Goal: Task Accomplishment & Management: Use online tool/utility

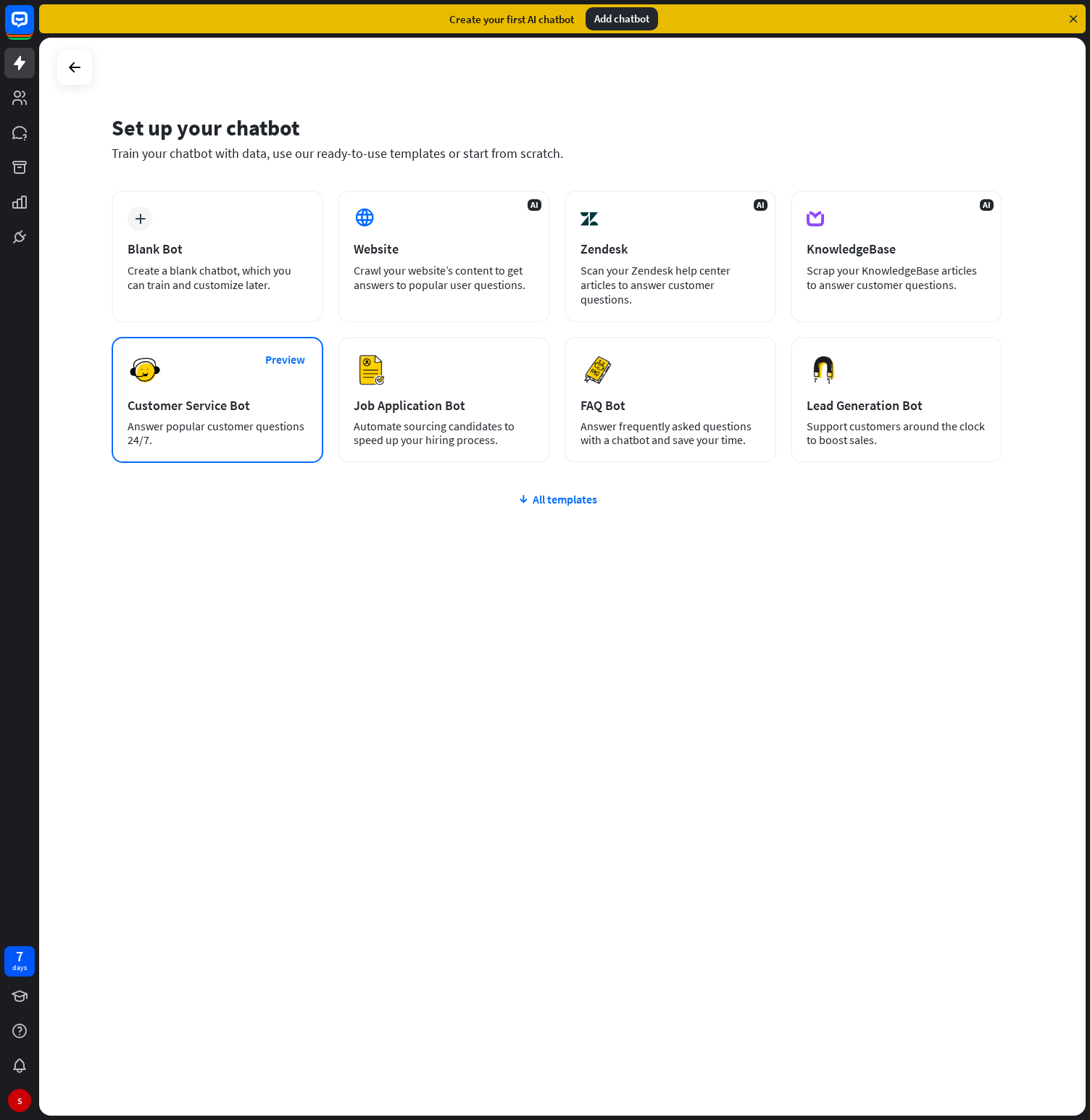
click at [175, 383] on div "Preview Customer Service Bot Answer popular customer questions 24/7." at bounding box center [217, 400] width 212 height 126
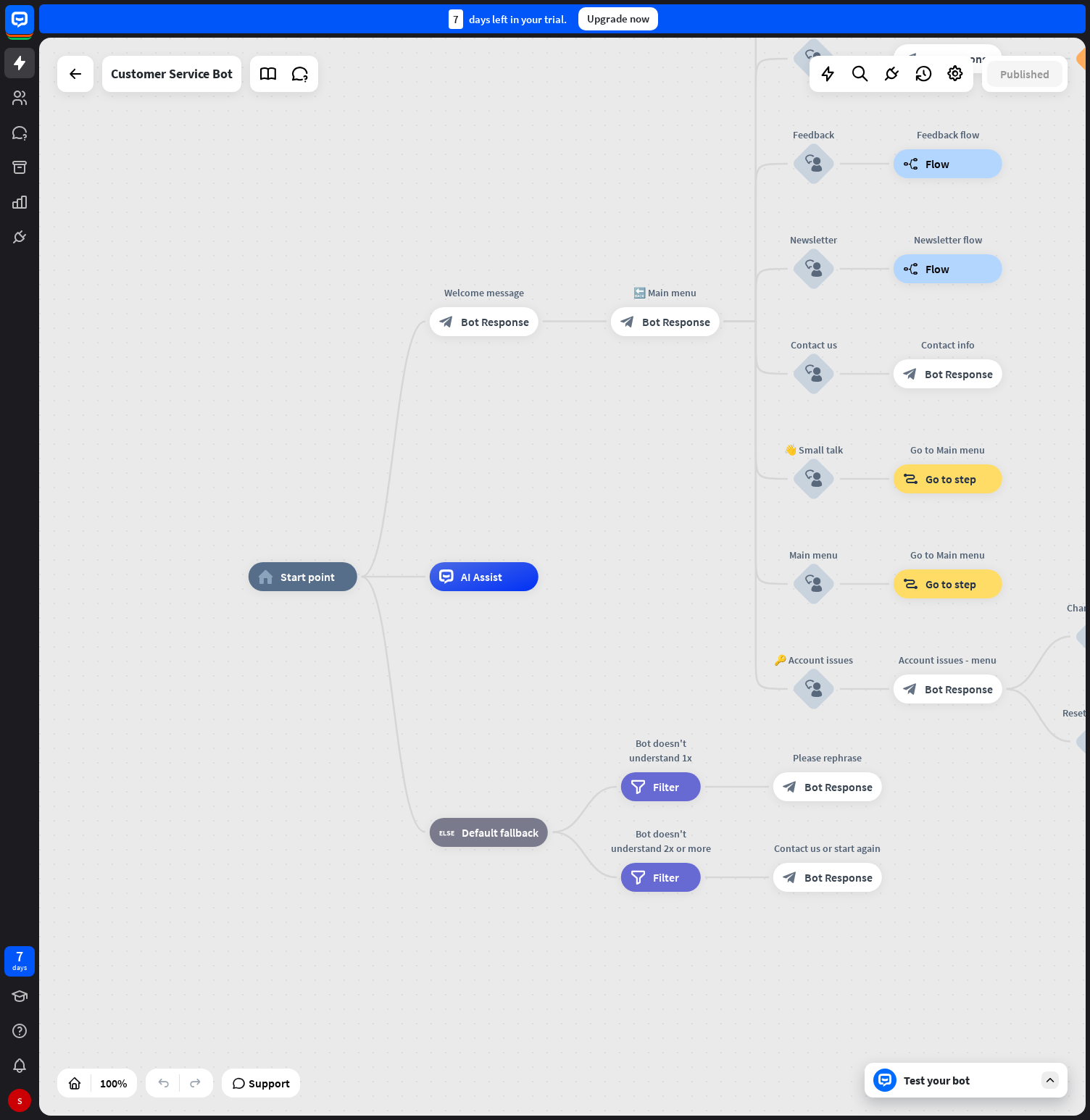
click at [595, 609] on div "home_2 Start point Welcome message block_bot_response Bot Response 🔙 Main menu …" at bounding box center [771, 1115] width 1046 height 1078
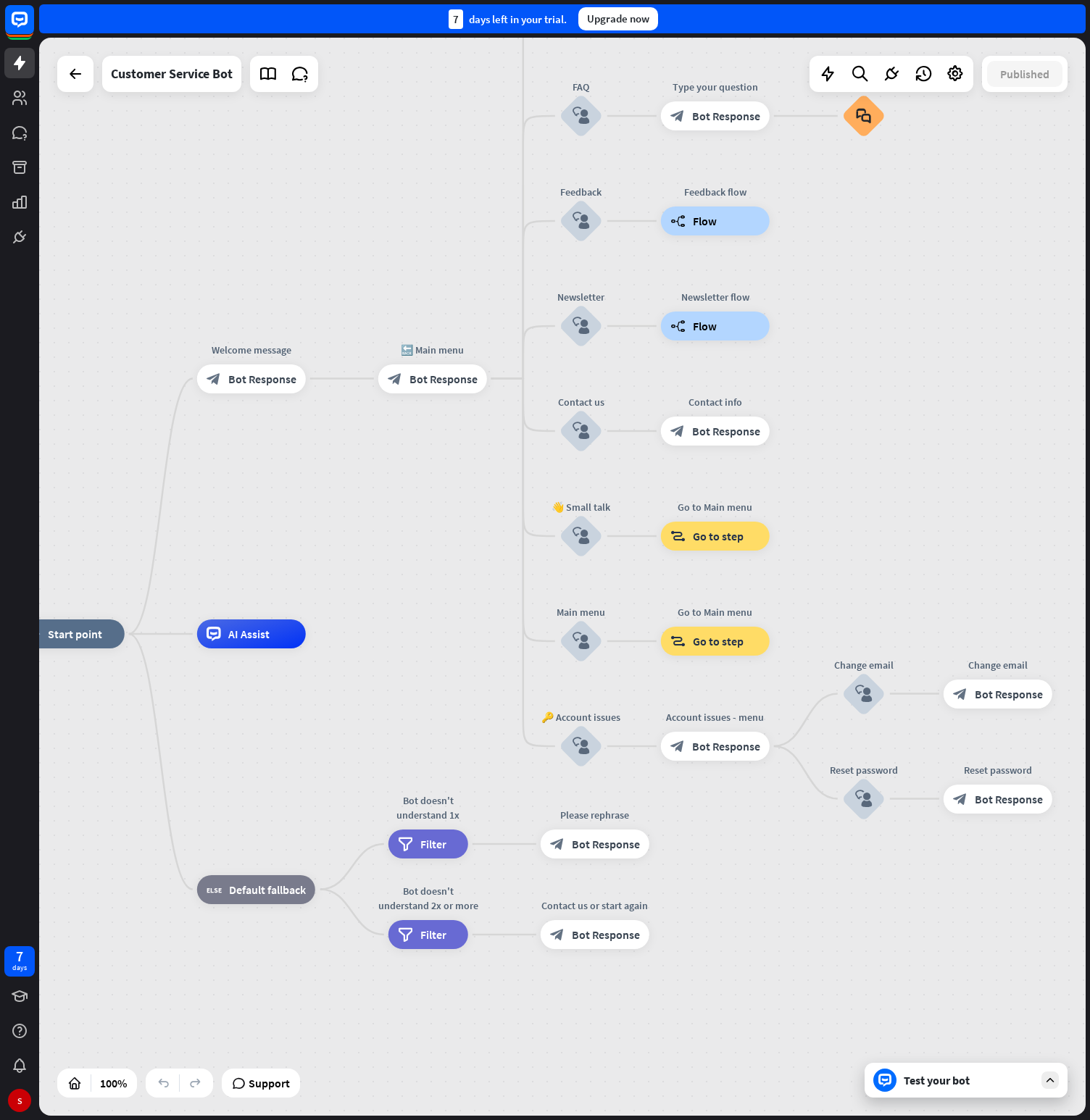
drag, startPoint x: 628, startPoint y: 583, endPoint x: 397, endPoint y: 638, distance: 237.5
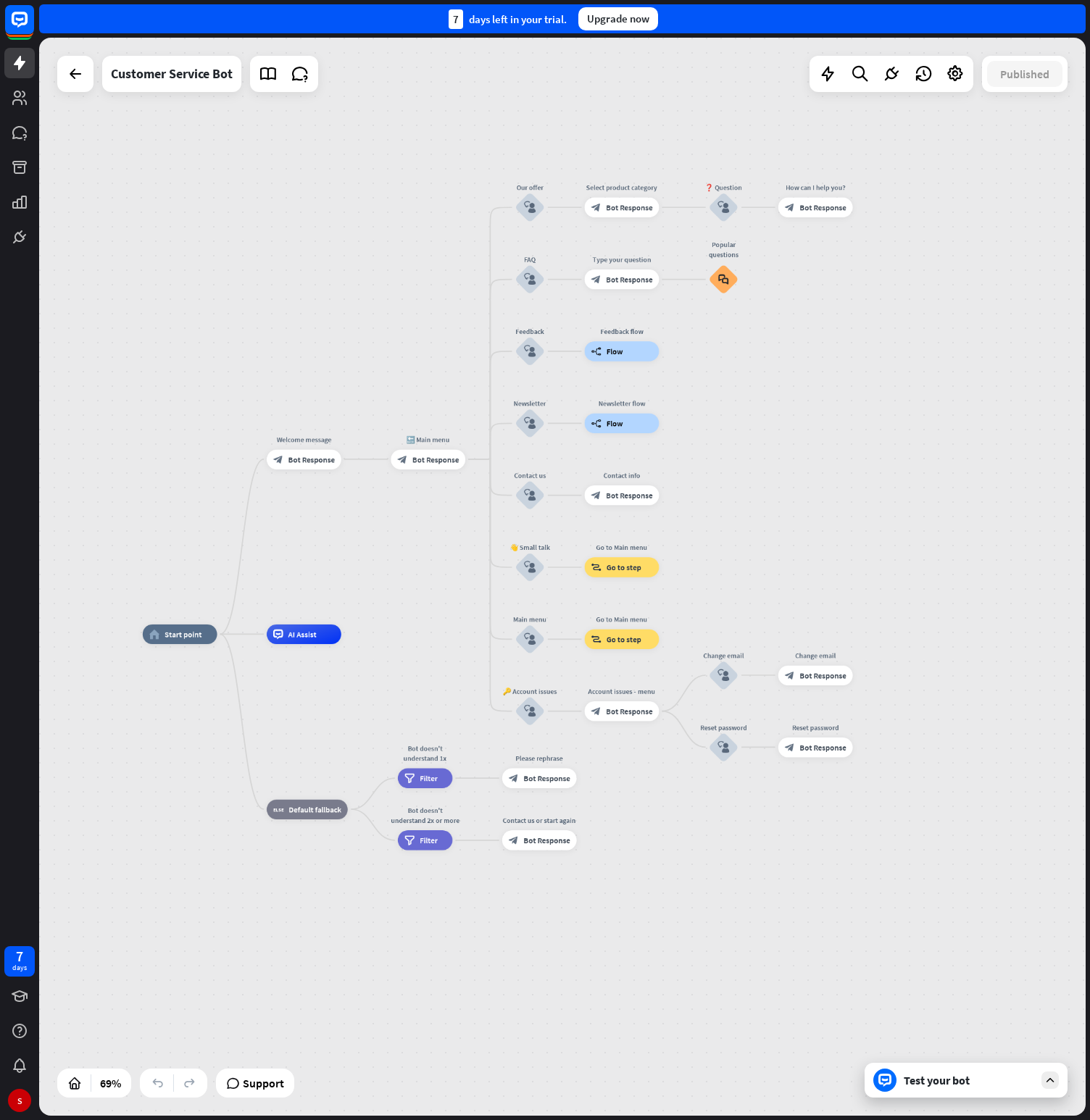
click at [1046, 1078] on icon at bounding box center [1050, 1080] width 13 height 13
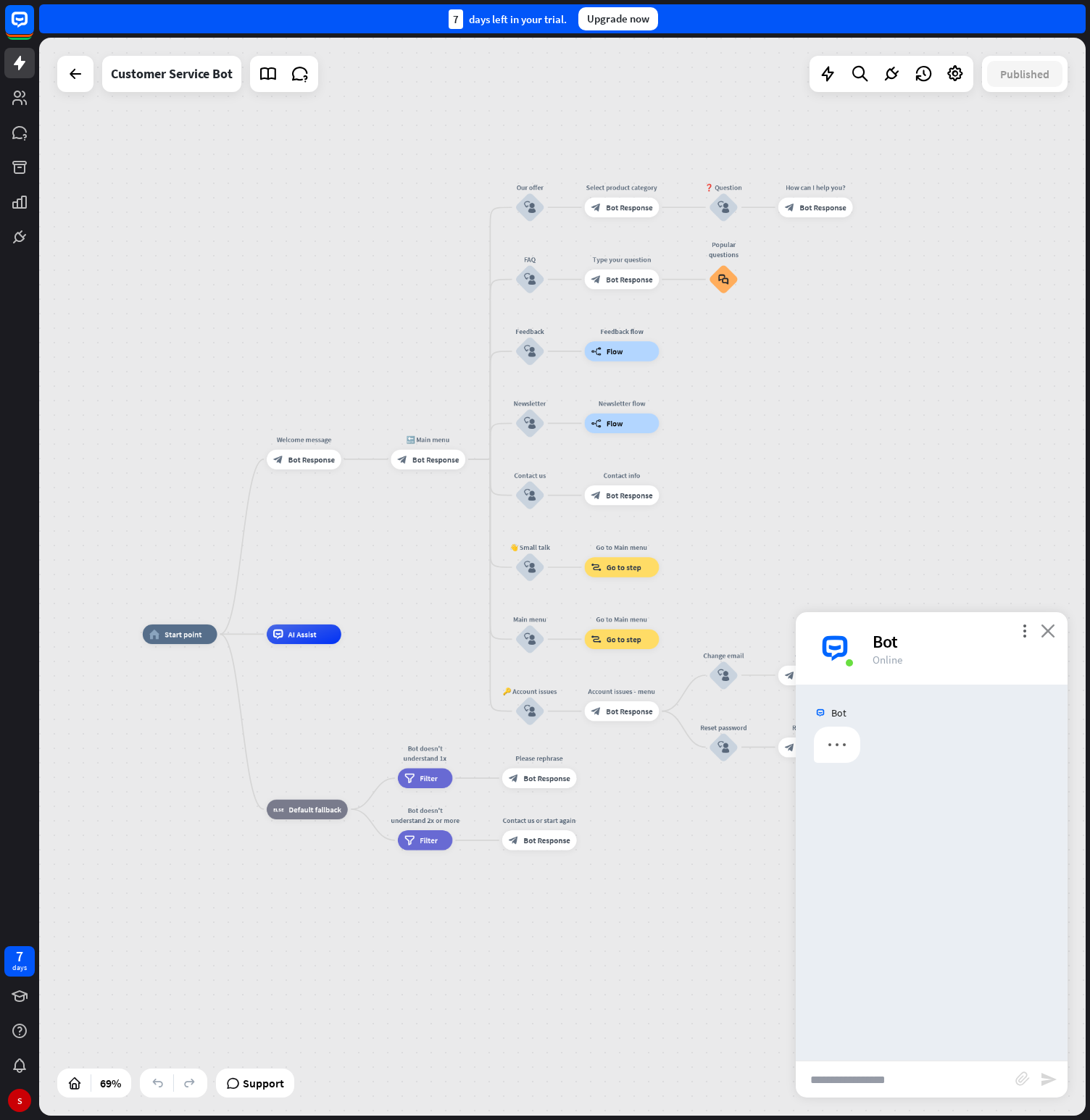
click at [1054, 633] on icon "close" at bounding box center [1048, 631] width 14 height 13
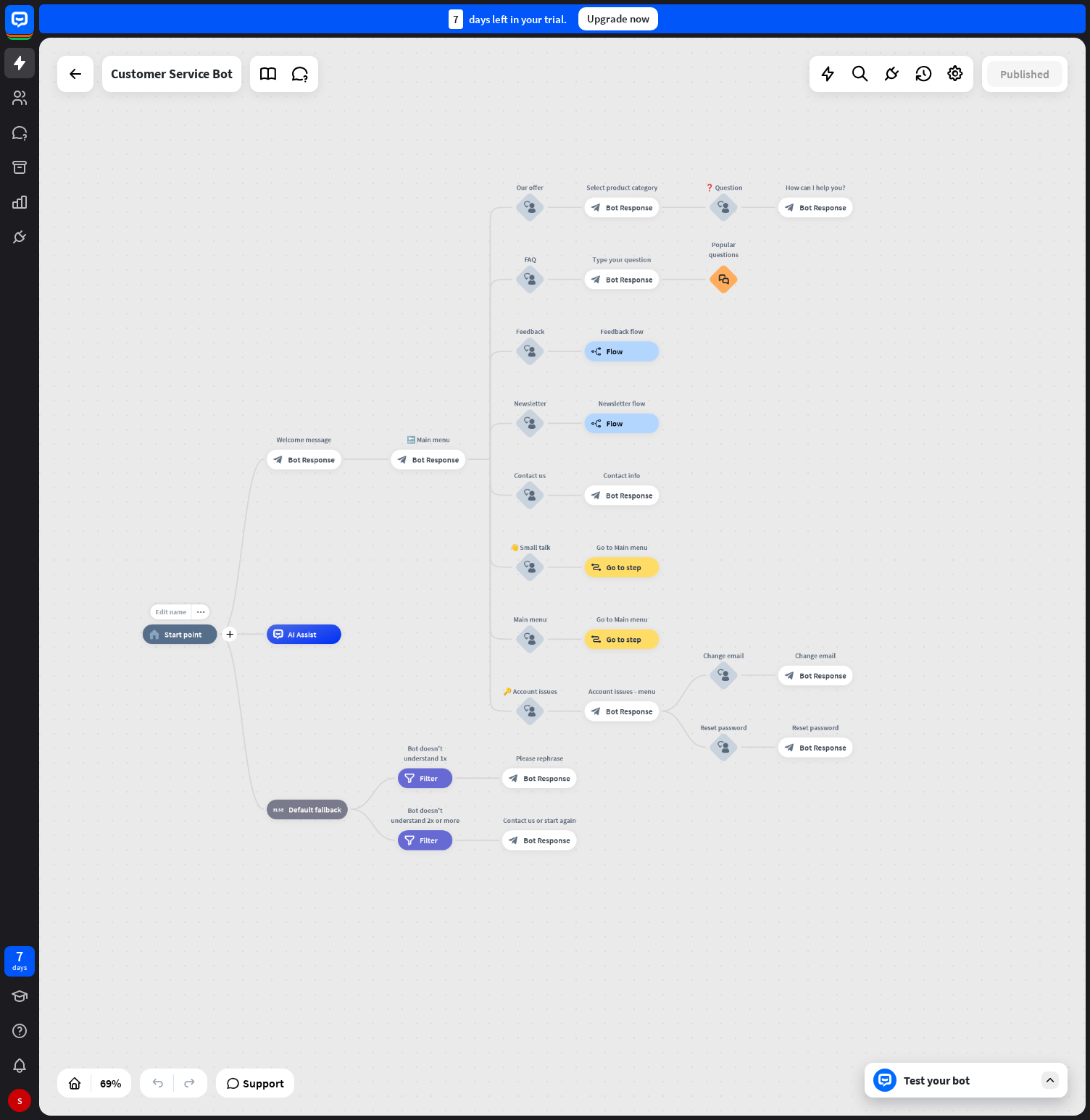
click at [176, 608] on span "Edit name" at bounding box center [171, 612] width 30 height 9
click at [182, 612] on input "text" at bounding box center [180, 612] width 70 height 13
click at [186, 636] on span "Start point" at bounding box center [182, 635] width 37 height 10
click at [516, 482] on div "Edit name more_horiz plus Contact us block_user_input" at bounding box center [530, 495] width 29 height 29
click at [298, 644] on div "Edit name more_horiz plus AI Assist" at bounding box center [304, 635] width 75 height 20
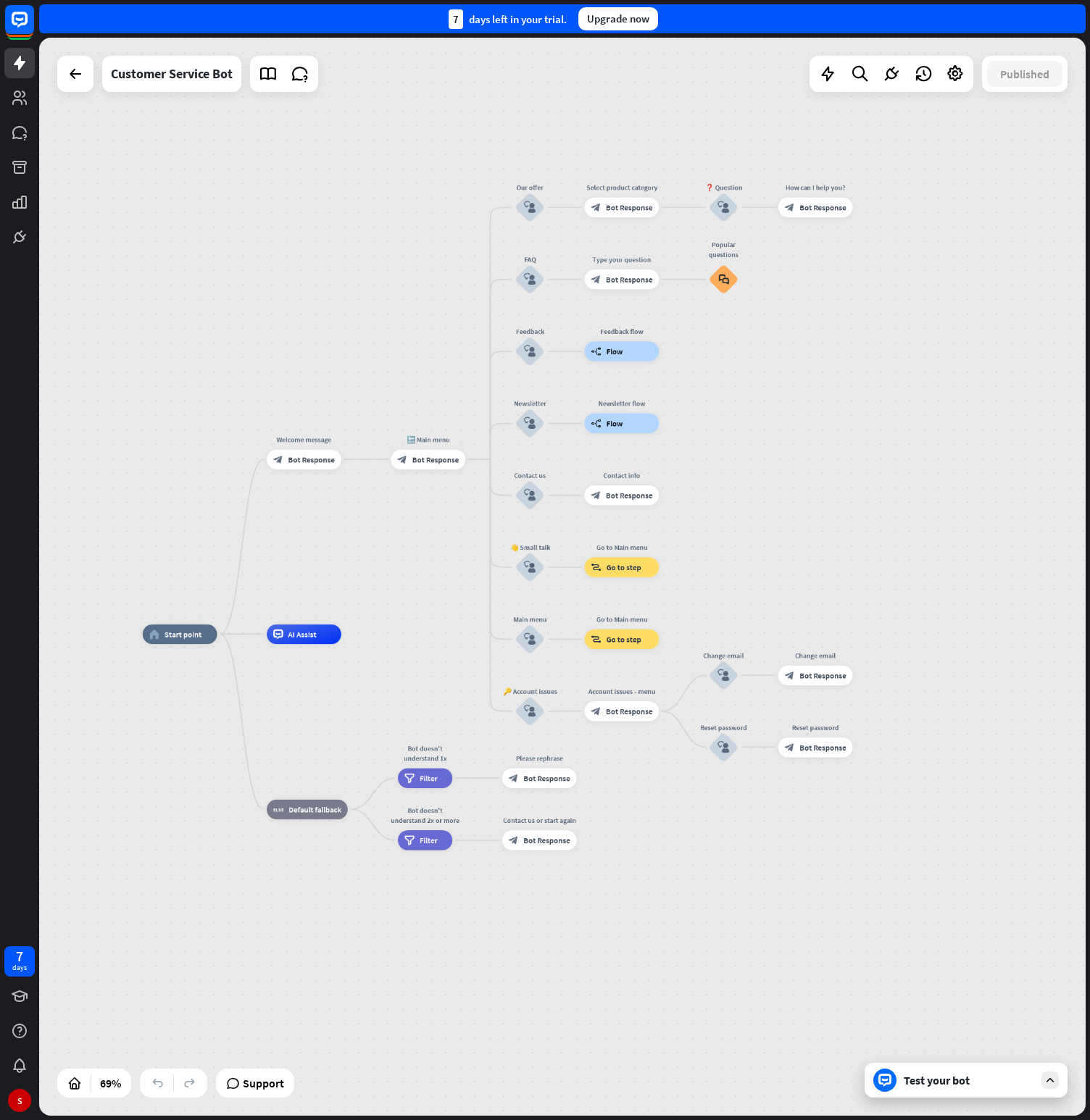
drag, startPoint x: 297, startPoint y: 456, endPoint x: 382, endPoint y: 549, distance: 126.0
click at [382, 602] on div "home_2 Start point Welcome message block_bot_response Bot Response 🔙 Main menu …" at bounding box center [562, 577] width 1046 height 1078
click at [355, 636] on icon "plus" at bounding box center [353, 635] width 7 height 7
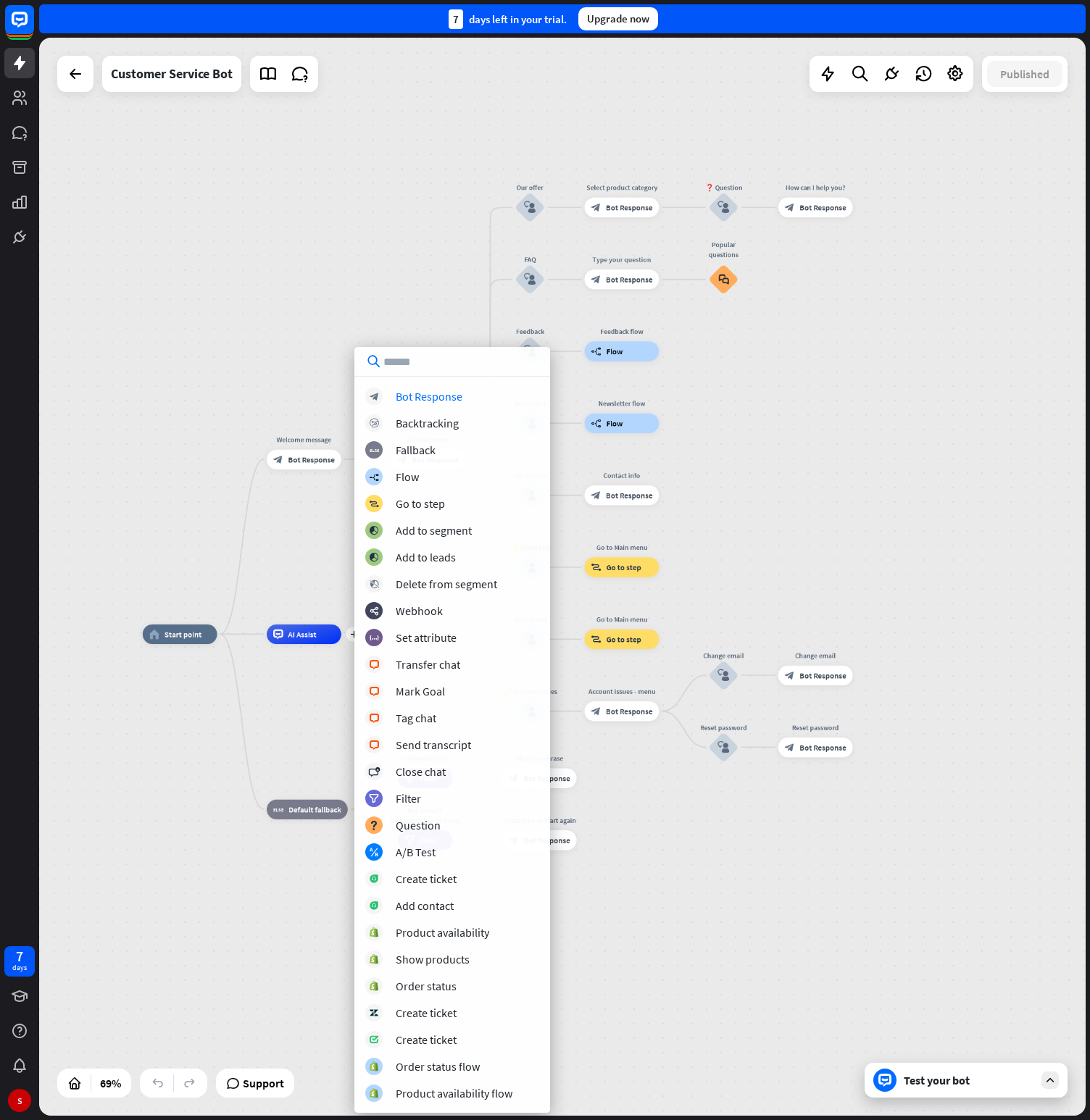
click at [430, 361] on input "text" at bounding box center [452, 362] width 196 height 29
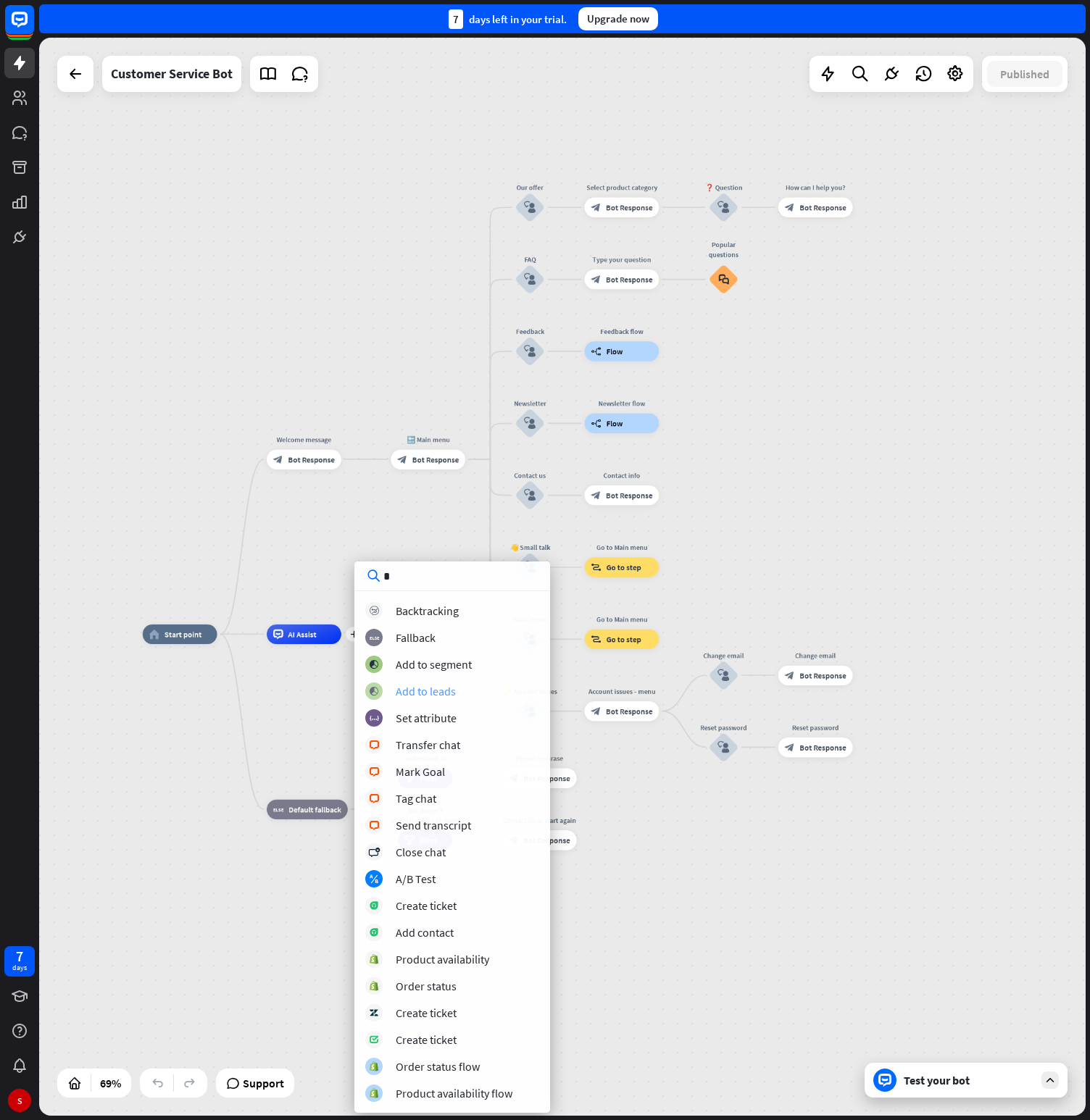
type input "*"
click at [440, 689] on div "Add to leads" at bounding box center [426, 691] width 60 height 14
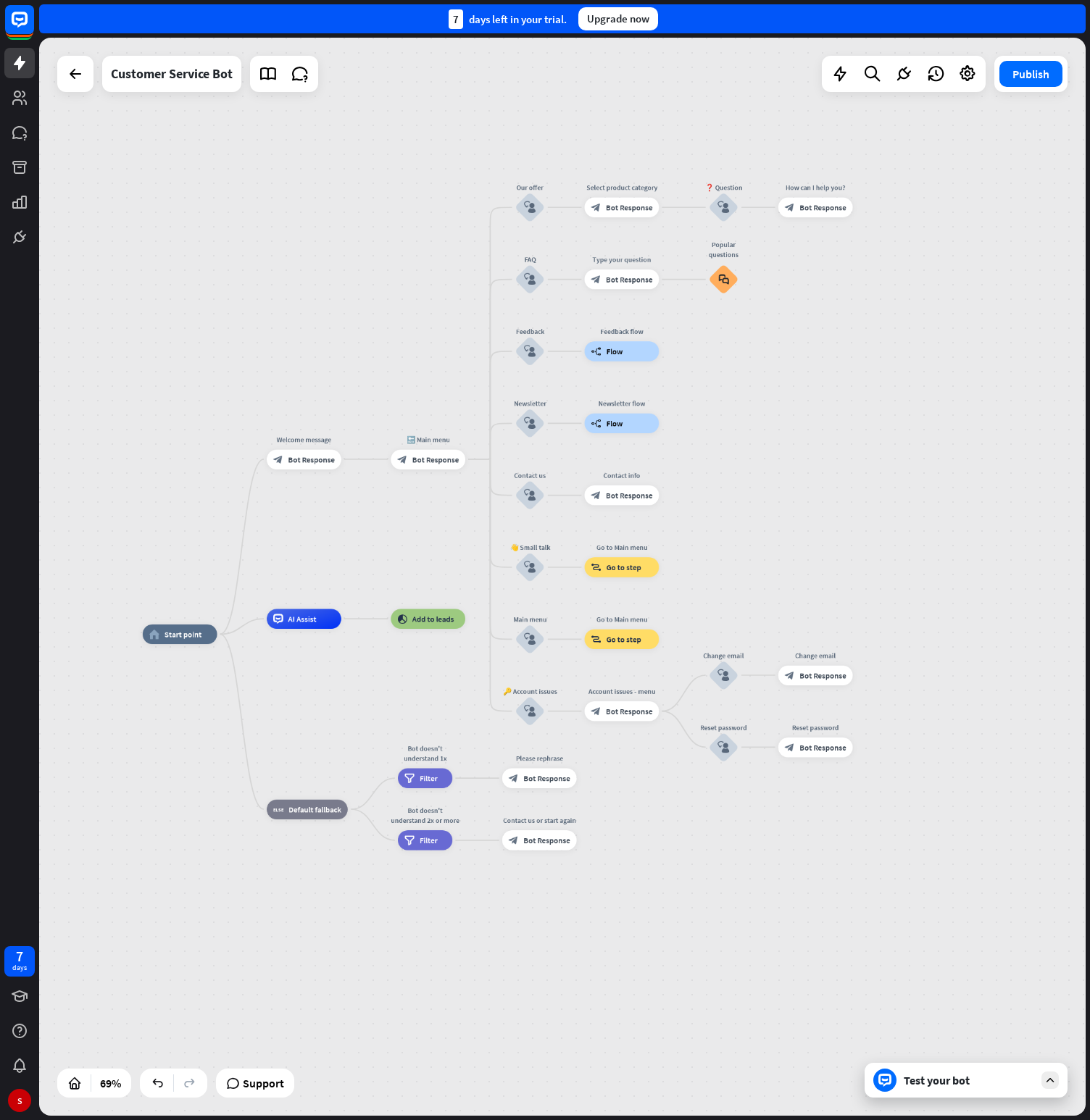
click at [790, 425] on div "home_2 Start point Welcome message block_bot_response Bot Response 🔙 Main menu …" at bounding box center [562, 577] width 1046 height 1078
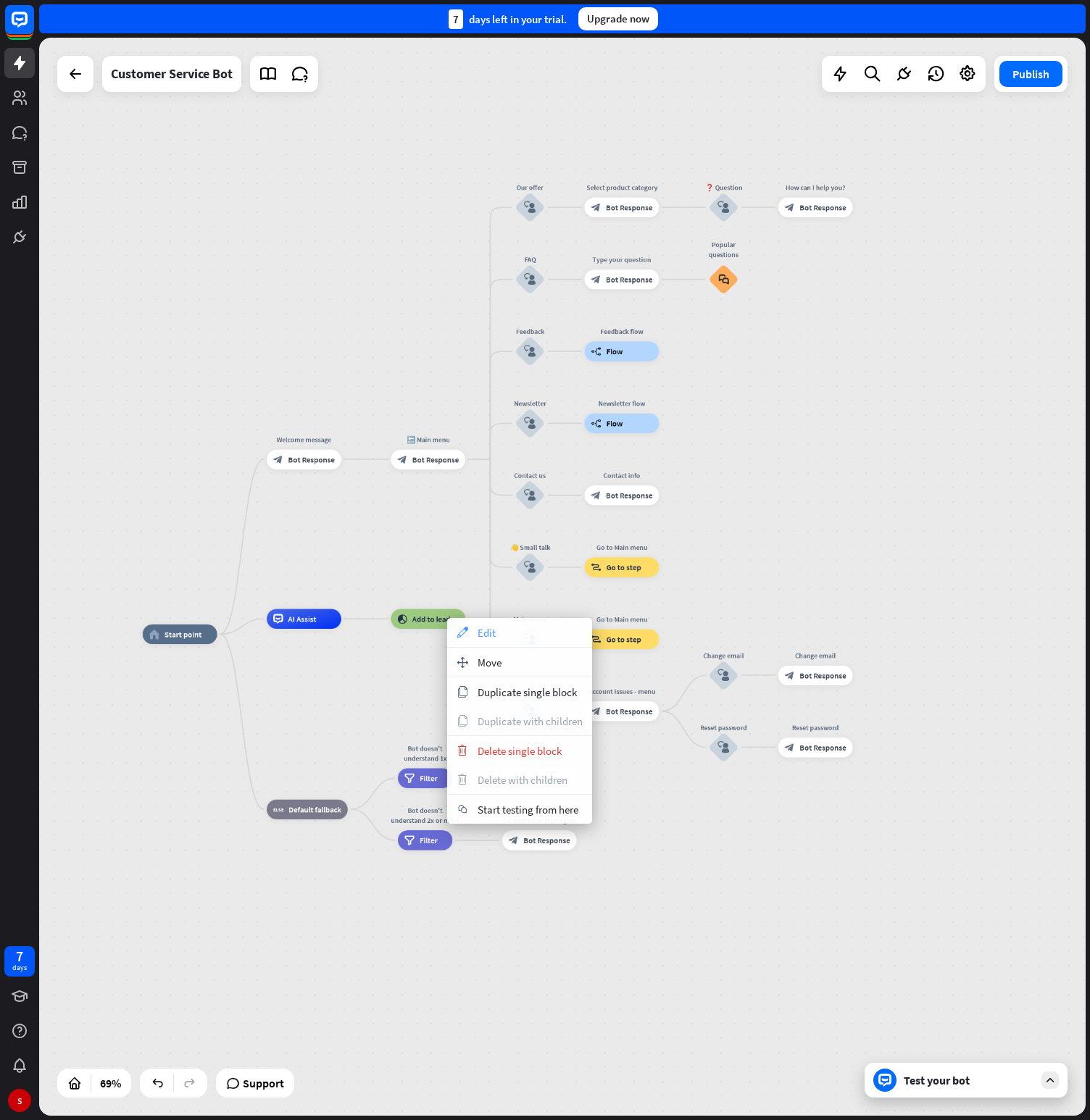
click at [567, 633] on div "appearance Edit" at bounding box center [520, 632] width 145 height 29
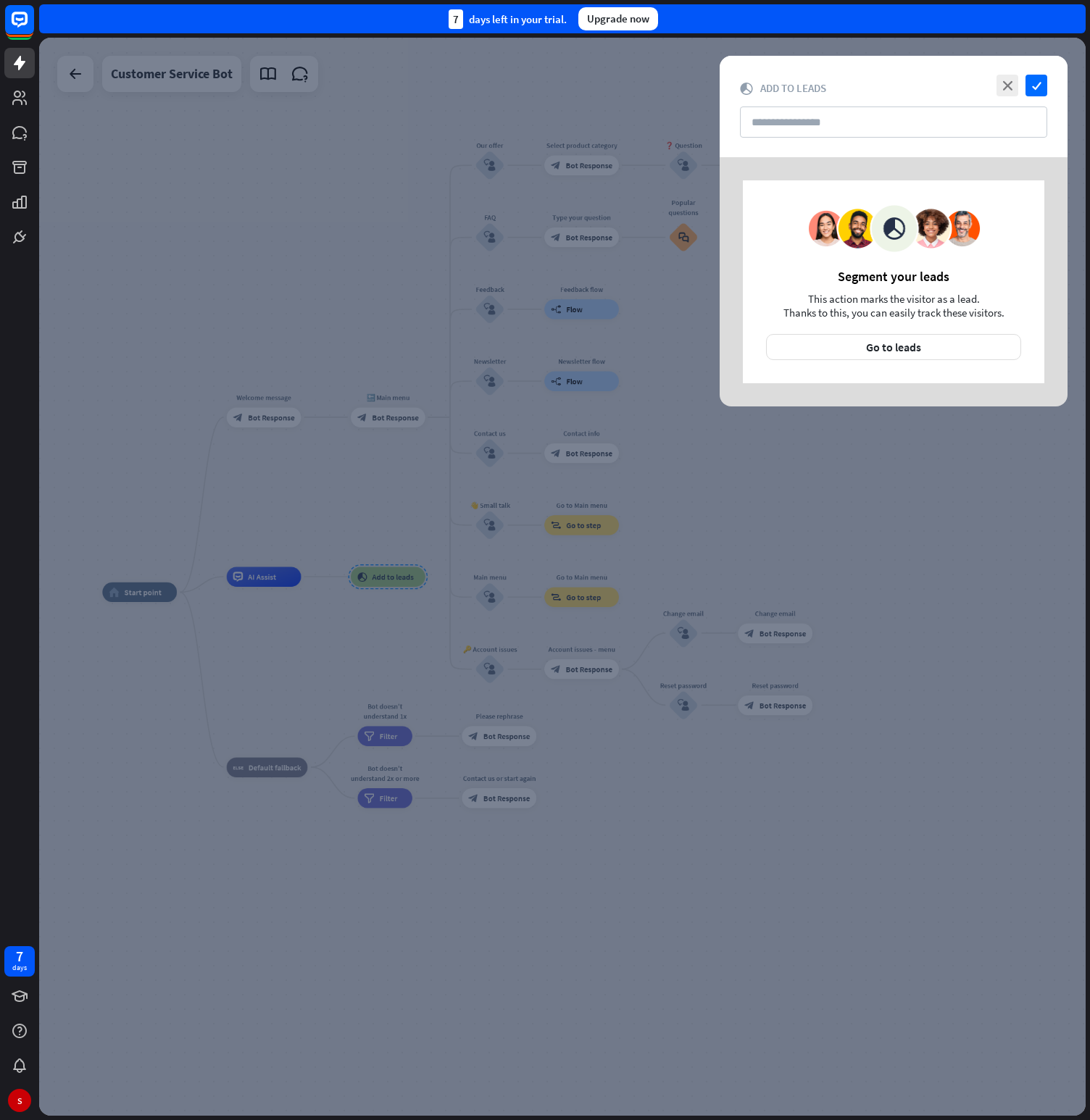
click at [818, 87] on span "Add to leads" at bounding box center [793, 87] width 66 height 13
click at [856, 129] on input "text" at bounding box center [893, 121] width 307 height 31
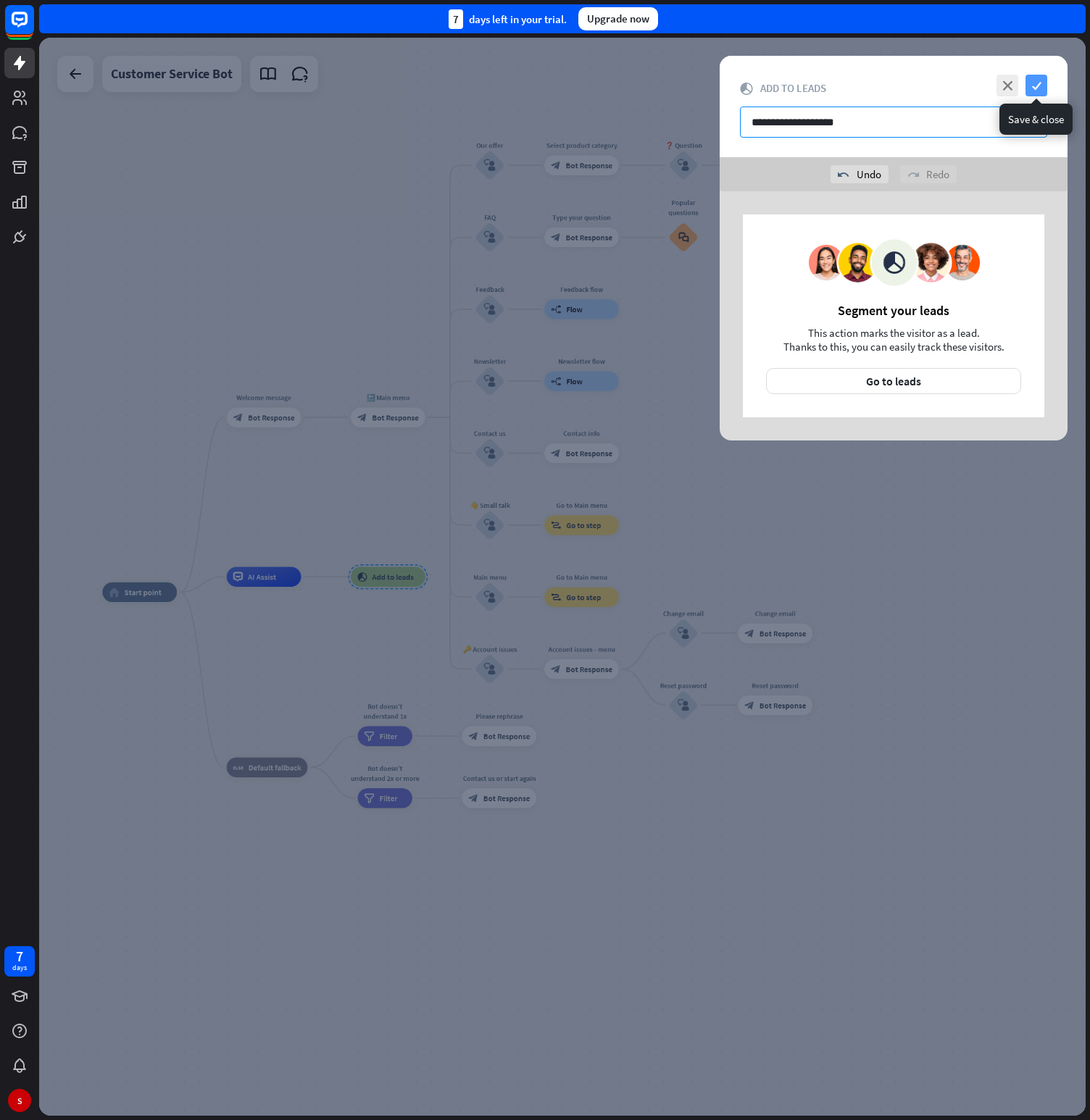
type input "**********"
click at [1039, 87] on icon "check" at bounding box center [1036, 85] width 21 height 21
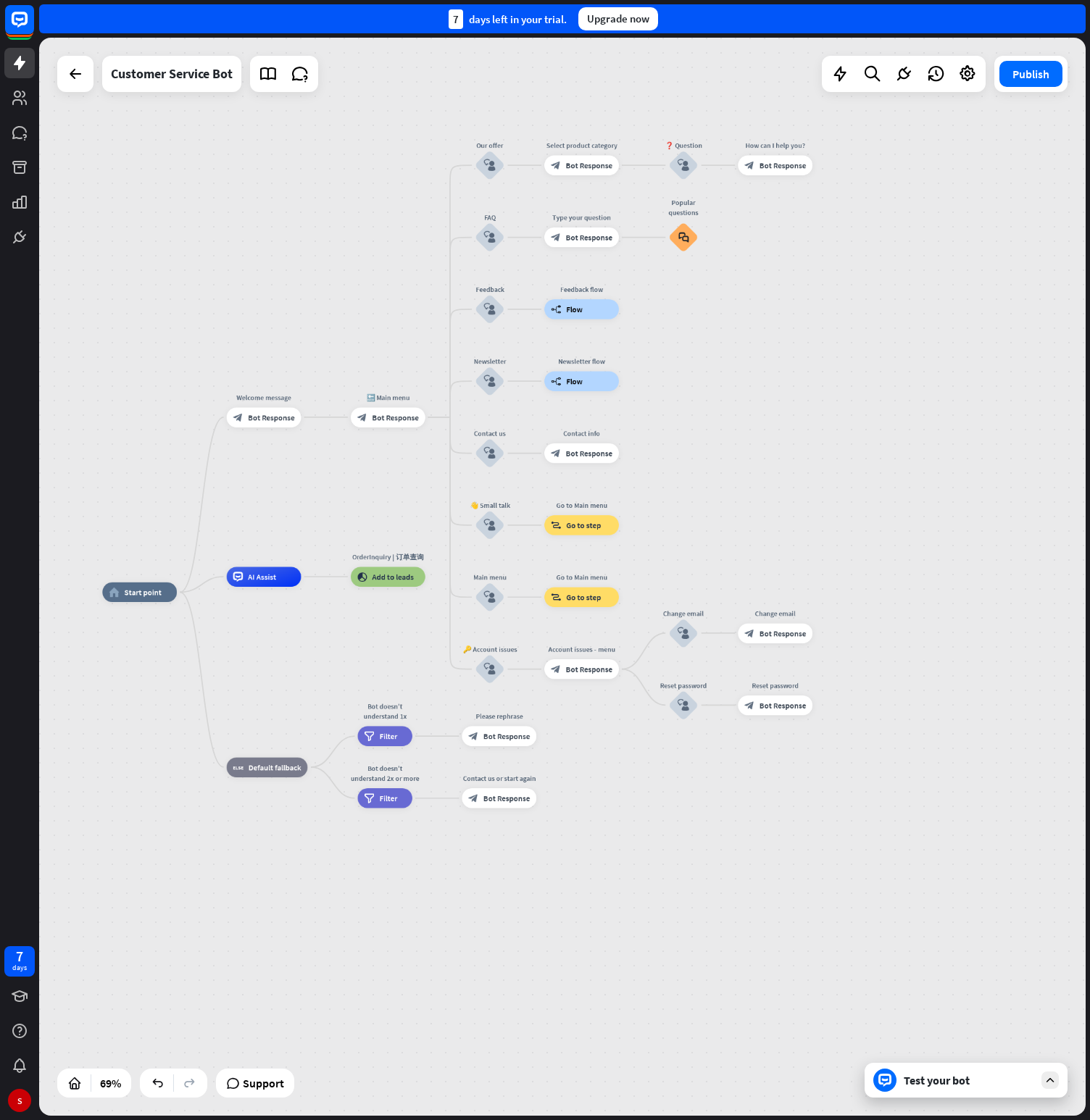
click at [1007, 478] on div "home_2 Start point Welcome message block_bot_response Bot Response 🔙 Main menu …" at bounding box center [562, 577] width 1046 height 1078
click at [797, 362] on div "home_2 Start point Welcome message block_bot_response Bot Response 🔙 Main menu …" at bounding box center [562, 577] width 1046 height 1078
click at [977, 290] on div "home_2 Start point Welcome message block_bot_response Bot Response 🔙 Main menu …" at bounding box center [562, 577] width 1046 height 1078
click at [825, 439] on div "home_2 Start point Welcome message block_bot_response Bot Response 🔙 Main menu …" at bounding box center [562, 577] width 1046 height 1078
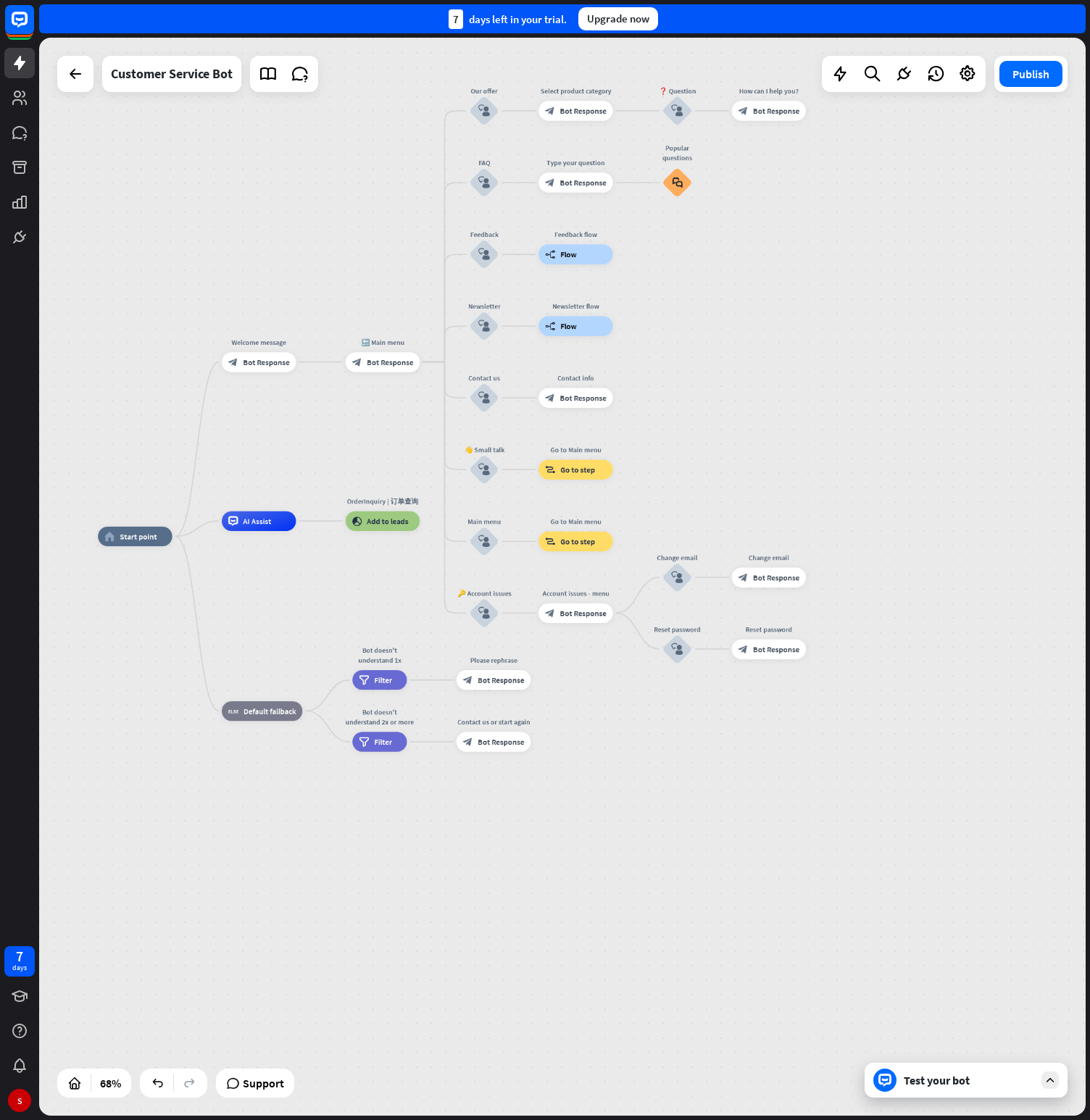
drag, startPoint x: 825, startPoint y: 439, endPoint x: 818, endPoint y: 384, distance: 55.4
click at [818, 384] on div "home_2 Start point Welcome message block_bot_response Bot Response 🔙 Main menu …" at bounding box center [562, 577] width 1046 height 1078
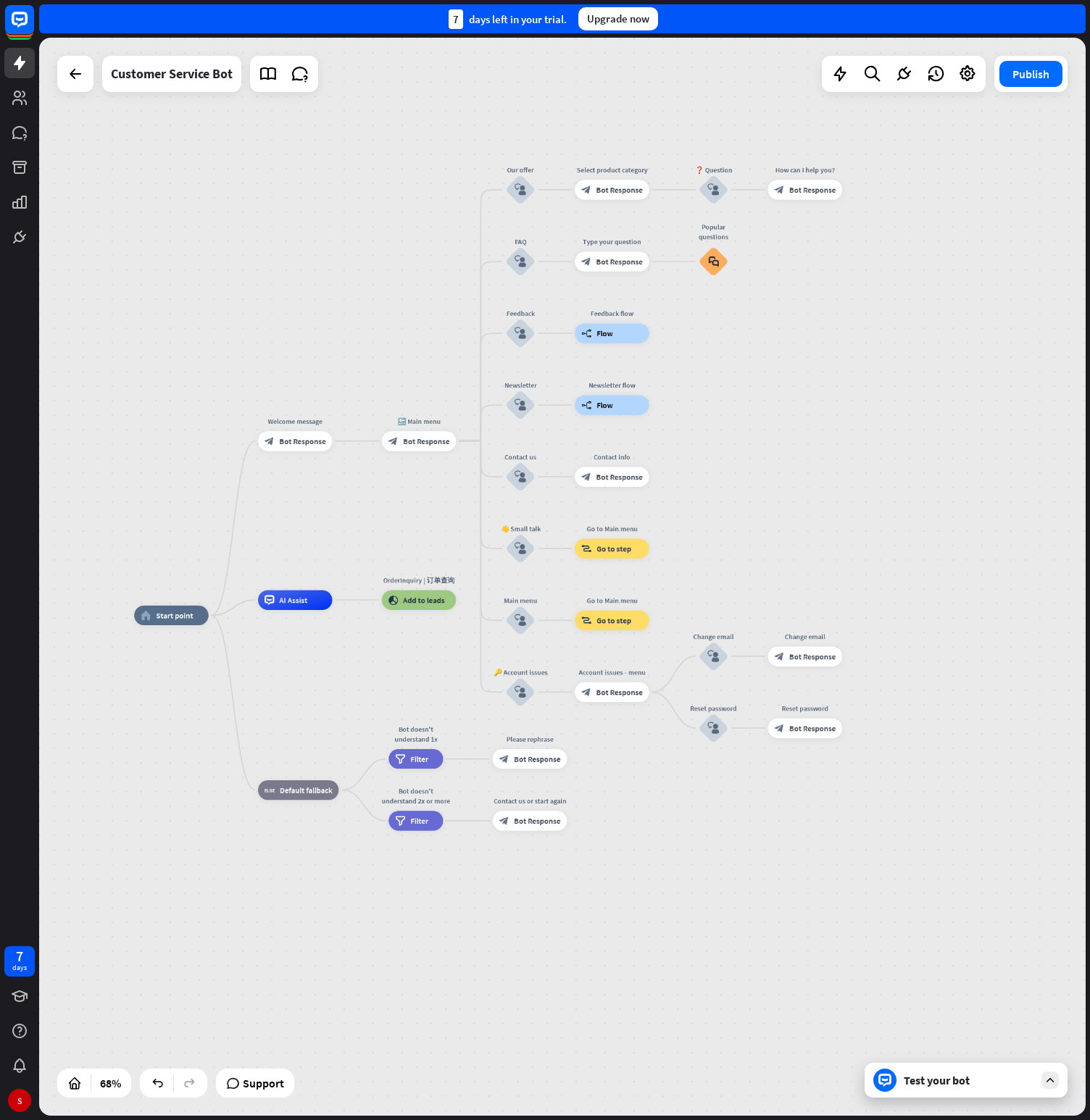
drag, startPoint x: 956, startPoint y: 501, endPoint x: 992, endPoint y: 580, distance: 86.8
click at [992, 580] on div "home_2 Start point Welcome message block_bot_response Bot Response 🔙 Main menu …" at bounding box center [562, 577] width 1046 height 1078
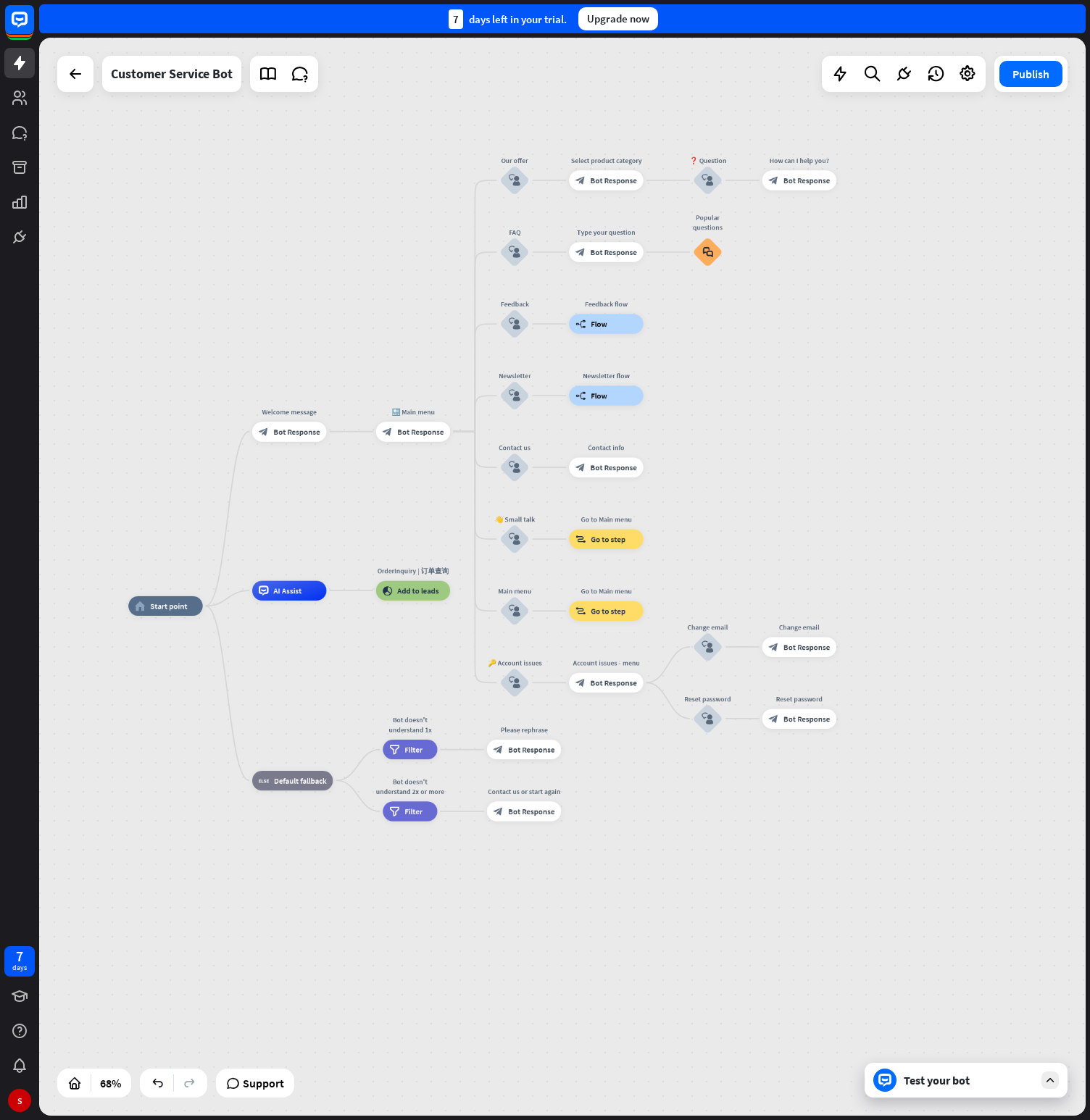
drag, startPoint x: 957, startPoint y: 580, endPoint x: 951, endPoint y: 570, distance: 11.7
click at [951, 570] on div "home_2 Start point Welcome message block_bot_response Bot Response 🔙 Main menu …" at bounding box center [562, 577] width 1046 height 1078
click at [695, 132] on div "home_2 Start point Welcome message block_bot_response Bot Response 🔙 Main menu …" at bounding box center [562, 577] width 1046 height 1078
click at [432, 408] on icon "more_horiz" at bounding box center [434, 409] width 8 height 7
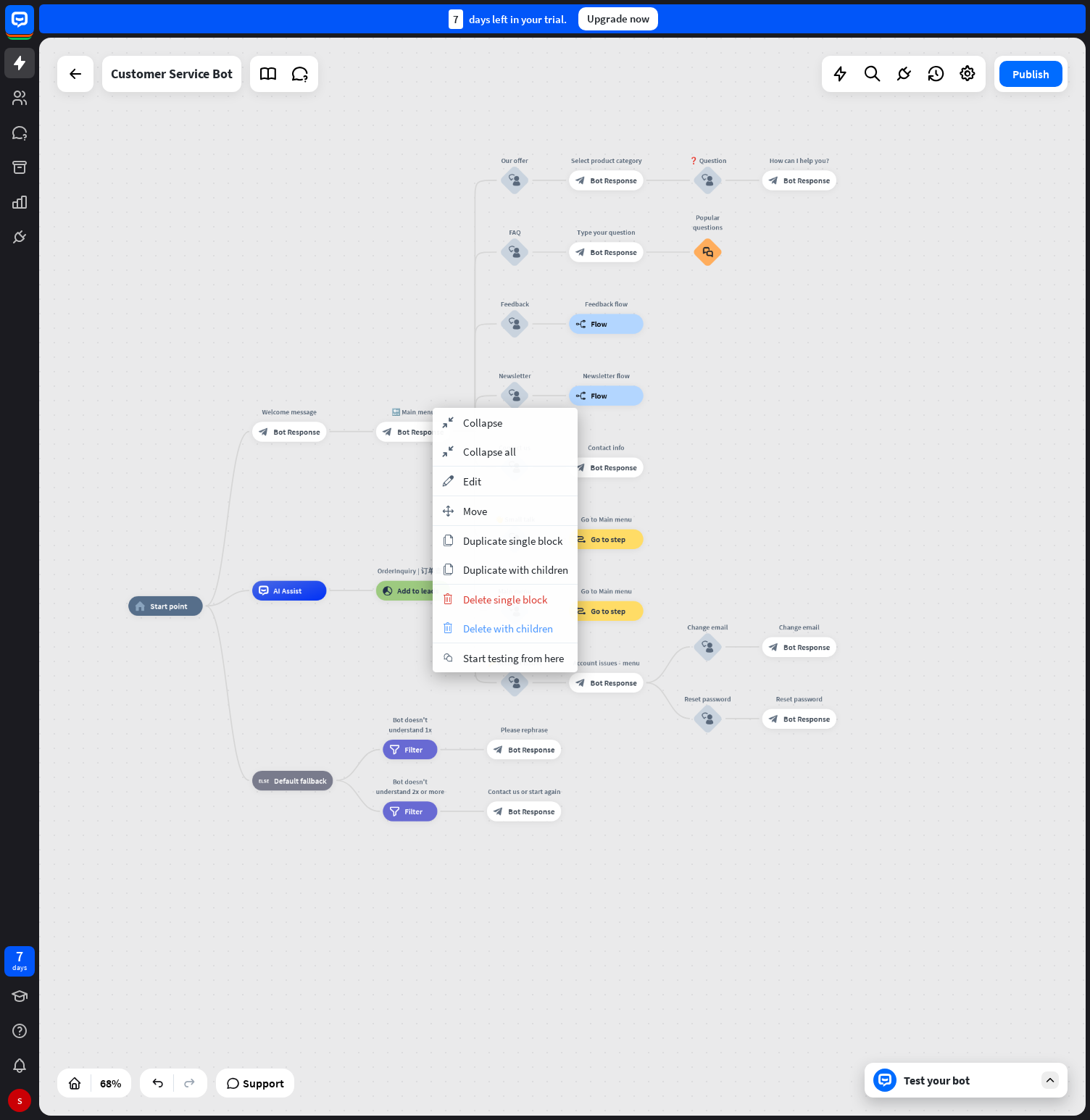
click at [516, 624] on span "Delete with children" at bounding box center [508, 628] width 90 height 13
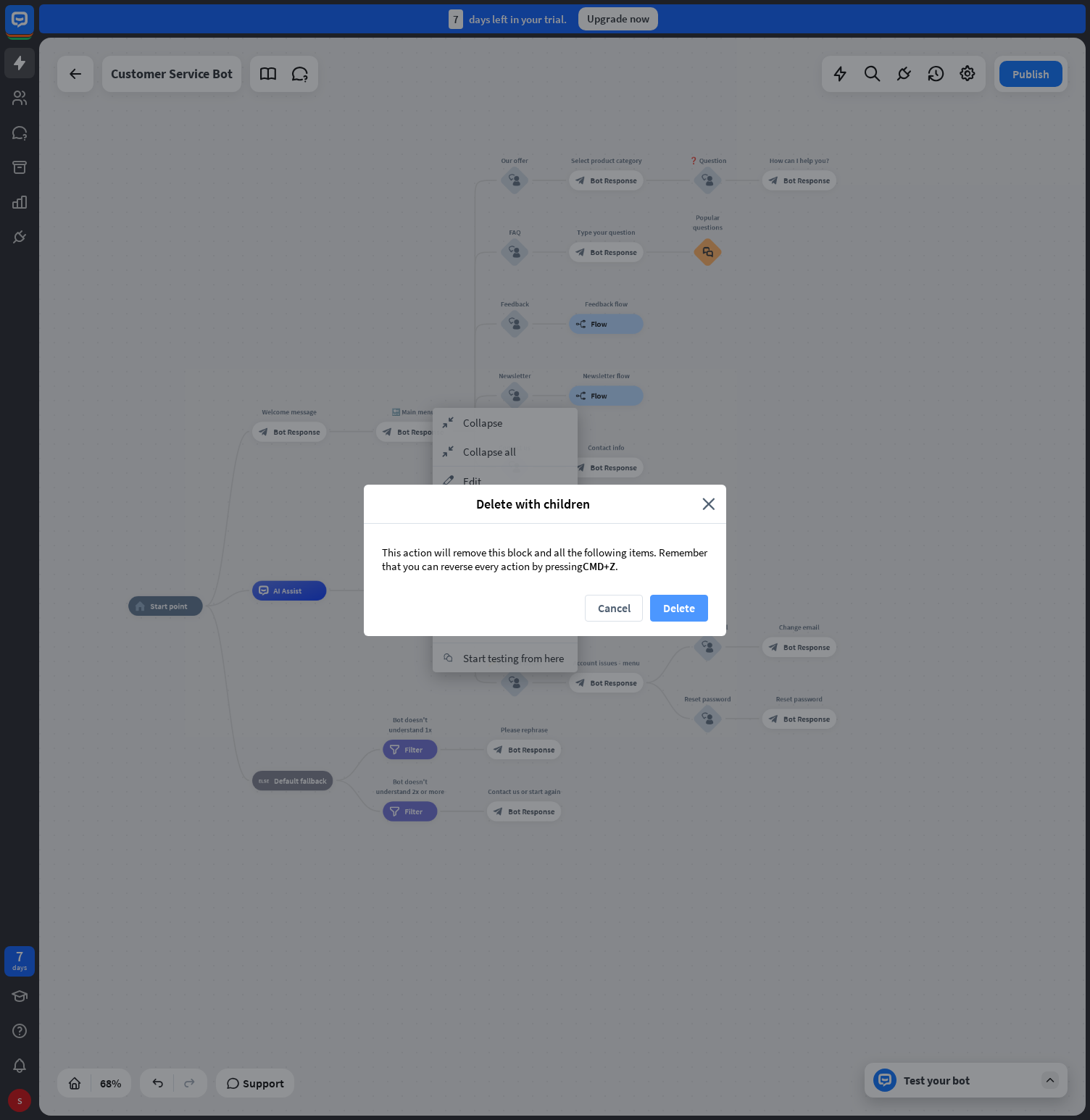
click at [704, 597] on button "Delete" at bounding box center [679, 608] width 58 height 27
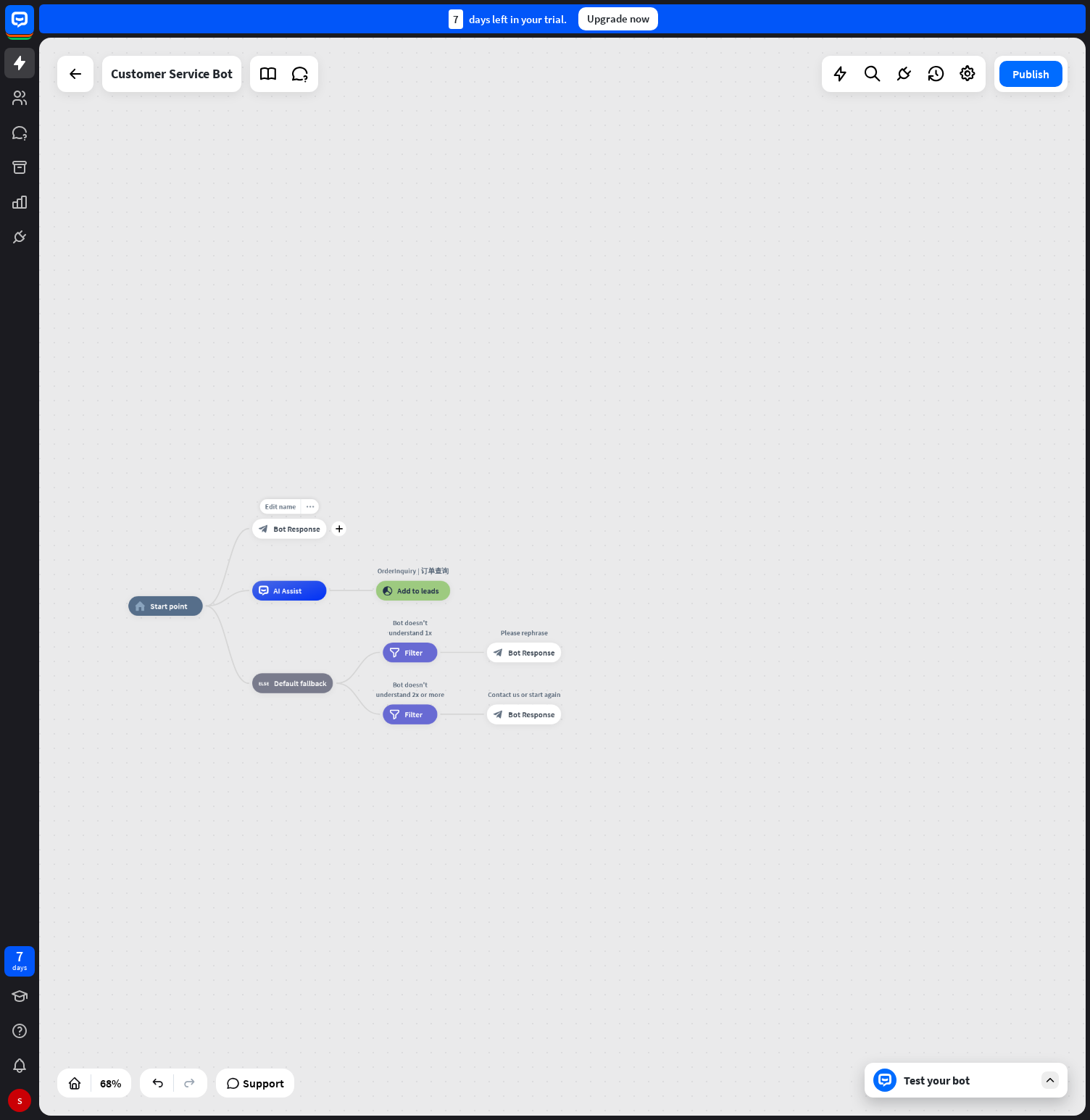
click at [308, 506] on icon "more_horiz" at bounding box center [310, 506] width 8 height 7
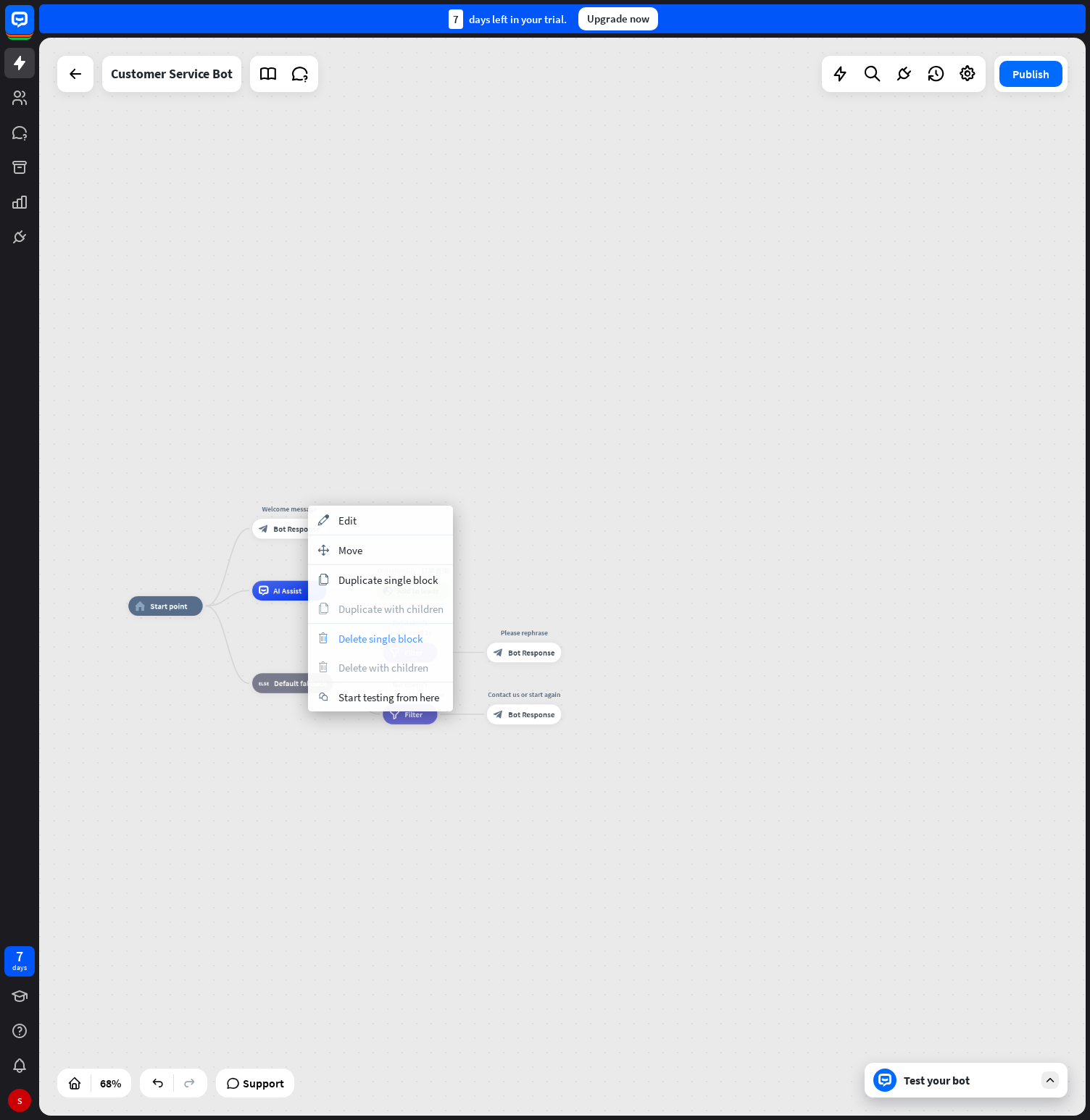
click at [347, 635] on span "Delete single block" at bounding box center [381, 639] width 84 height 13
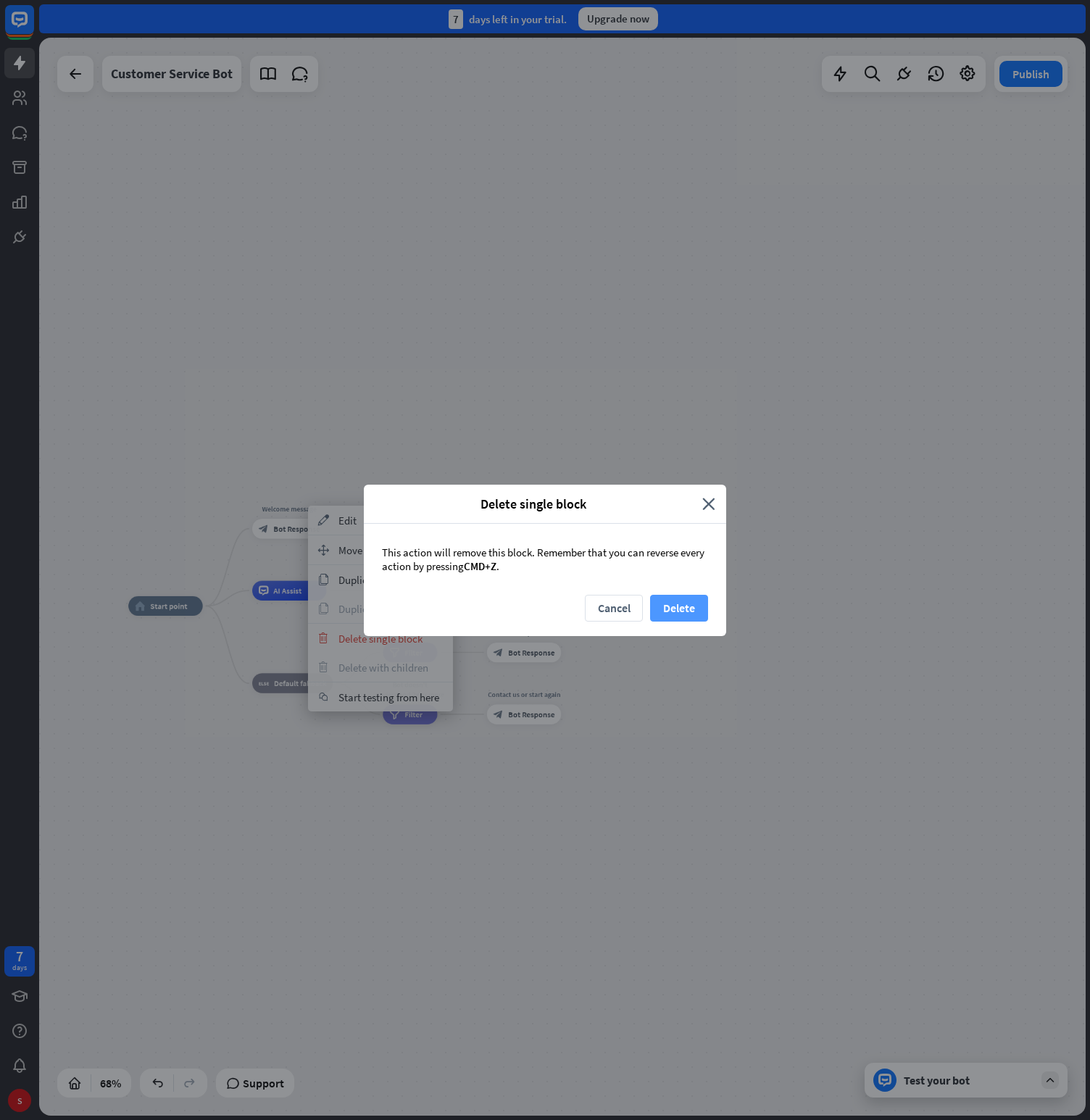
click at [705, 611] on button "Delete" at bounding box center [679, 608] width 58 height 27
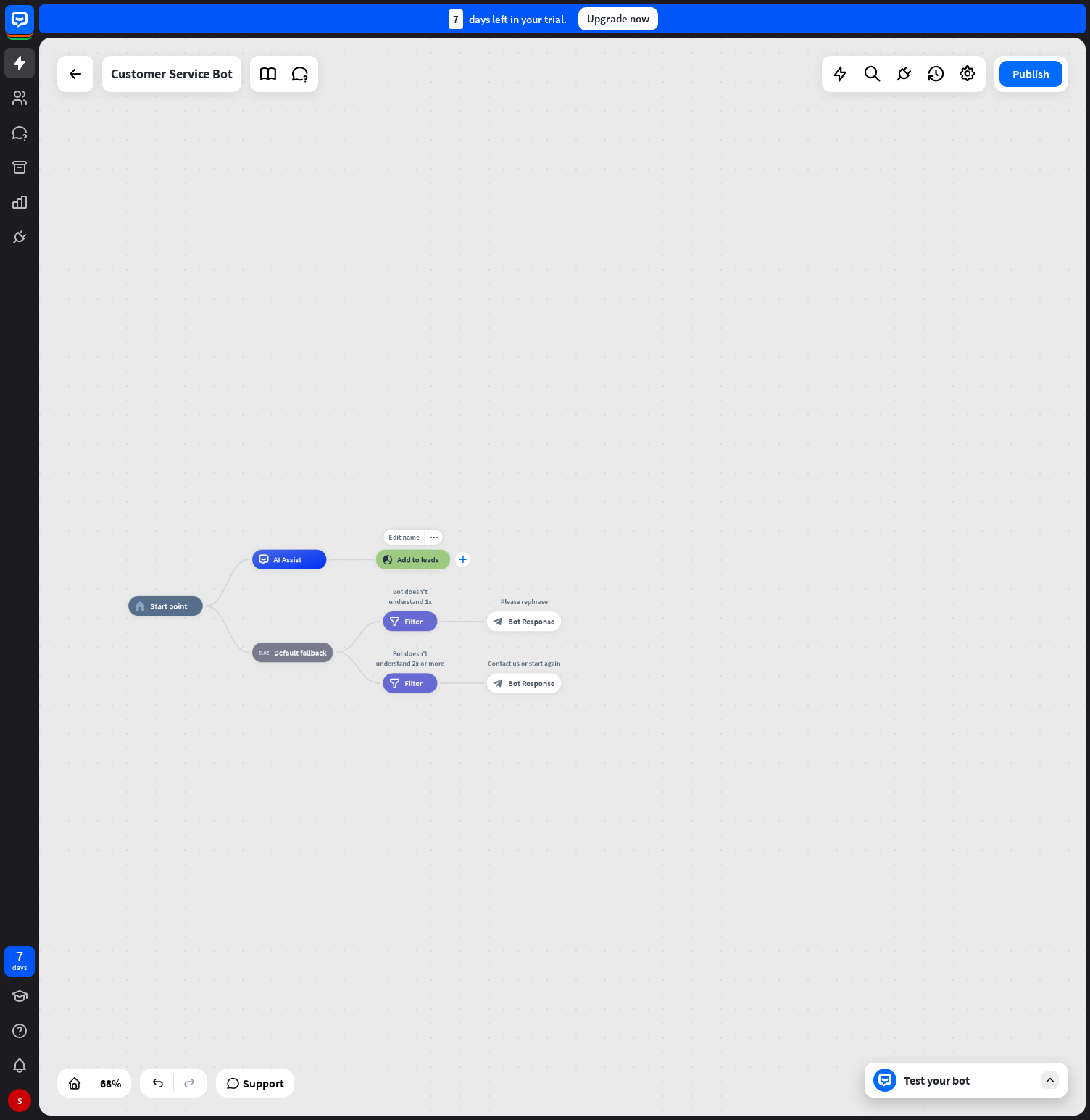
click at [460, 560] on icon "plus" at bounding box center [462, 560] width 7 height 7
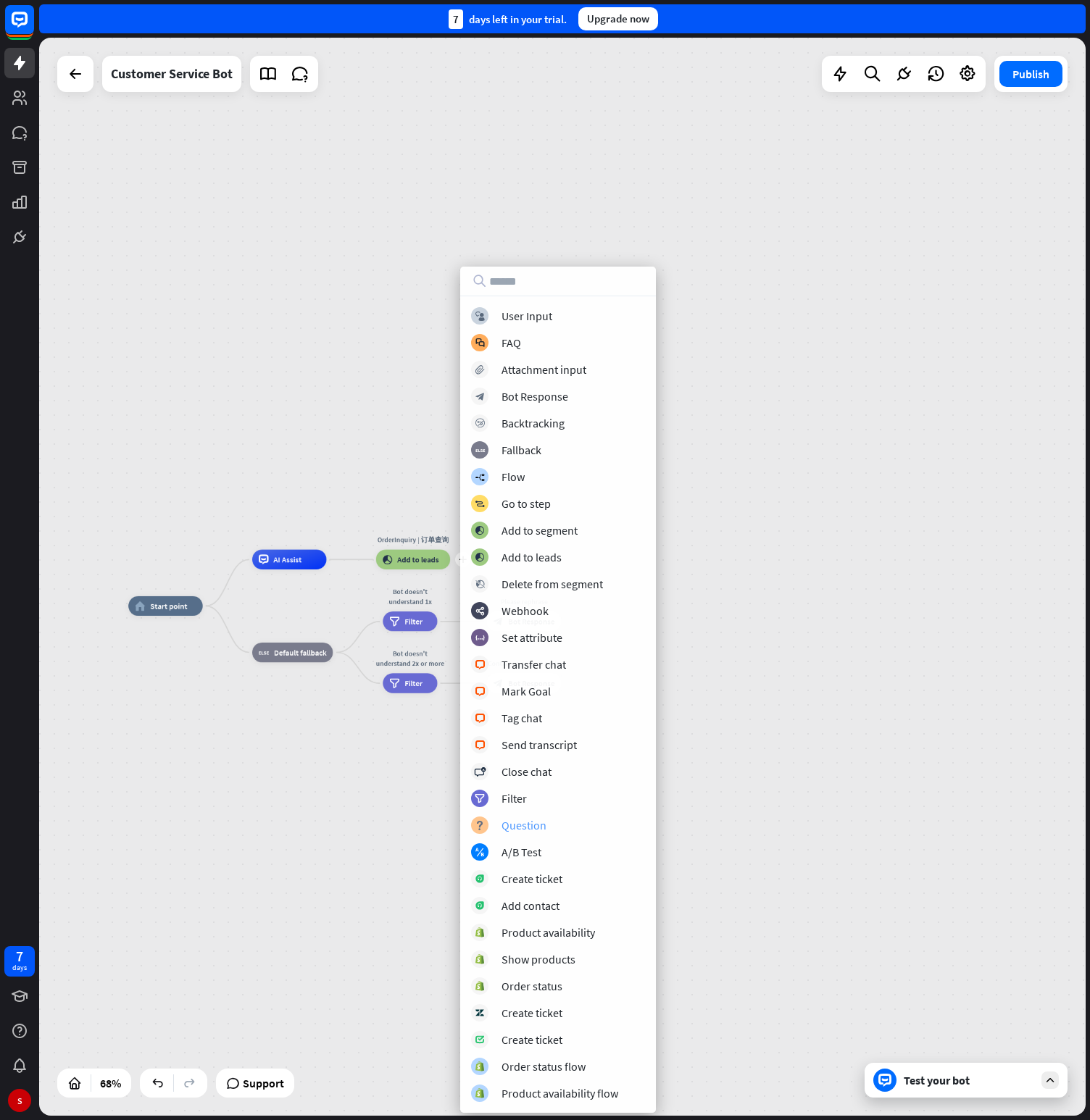
click at [541, 830] on div "Question" at bounding box center [524, 825] width 45 height 14
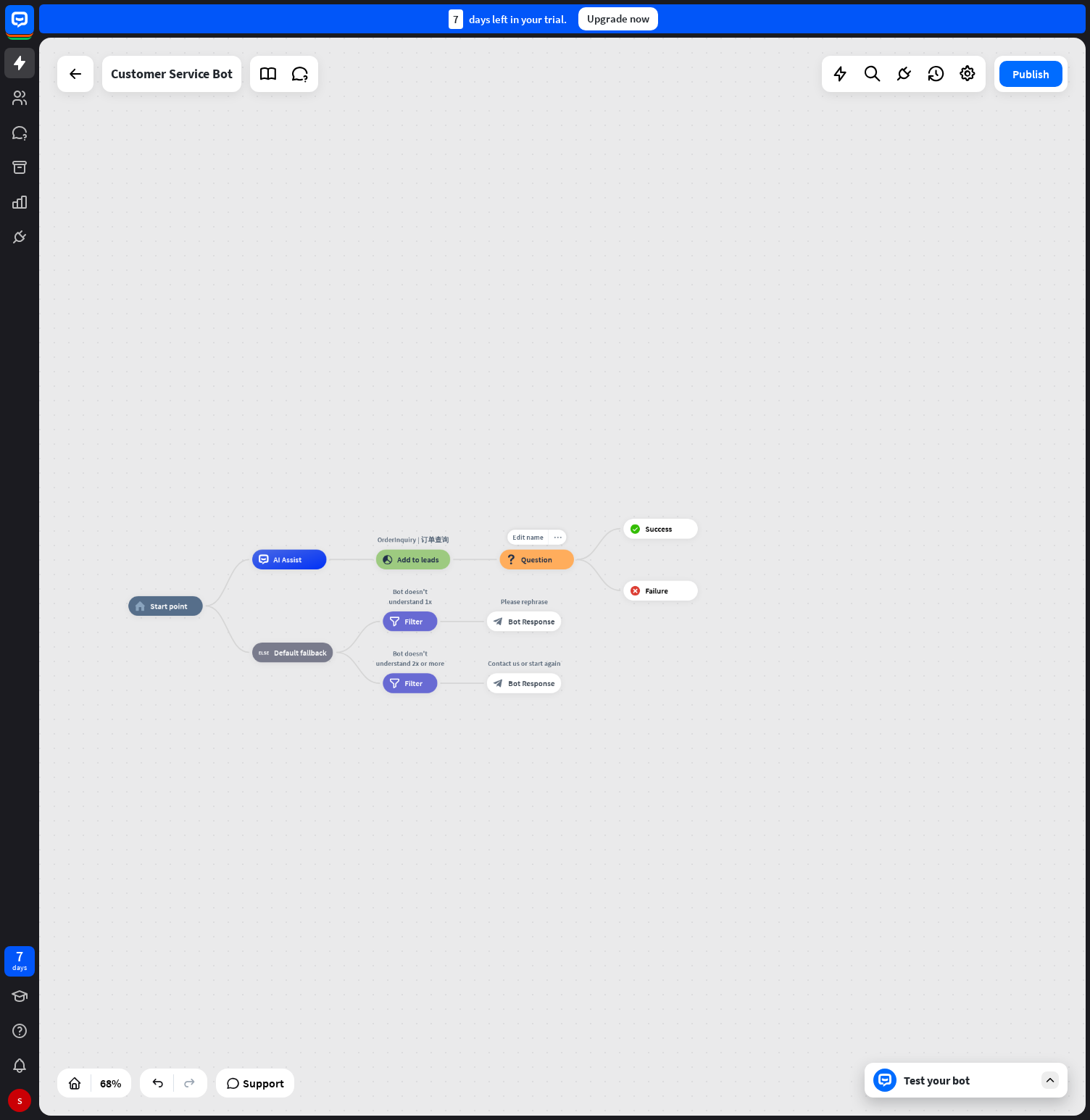
click at [555, 536] on icon "more_horiz" at bounding box center [558, 537] width 8 height 7
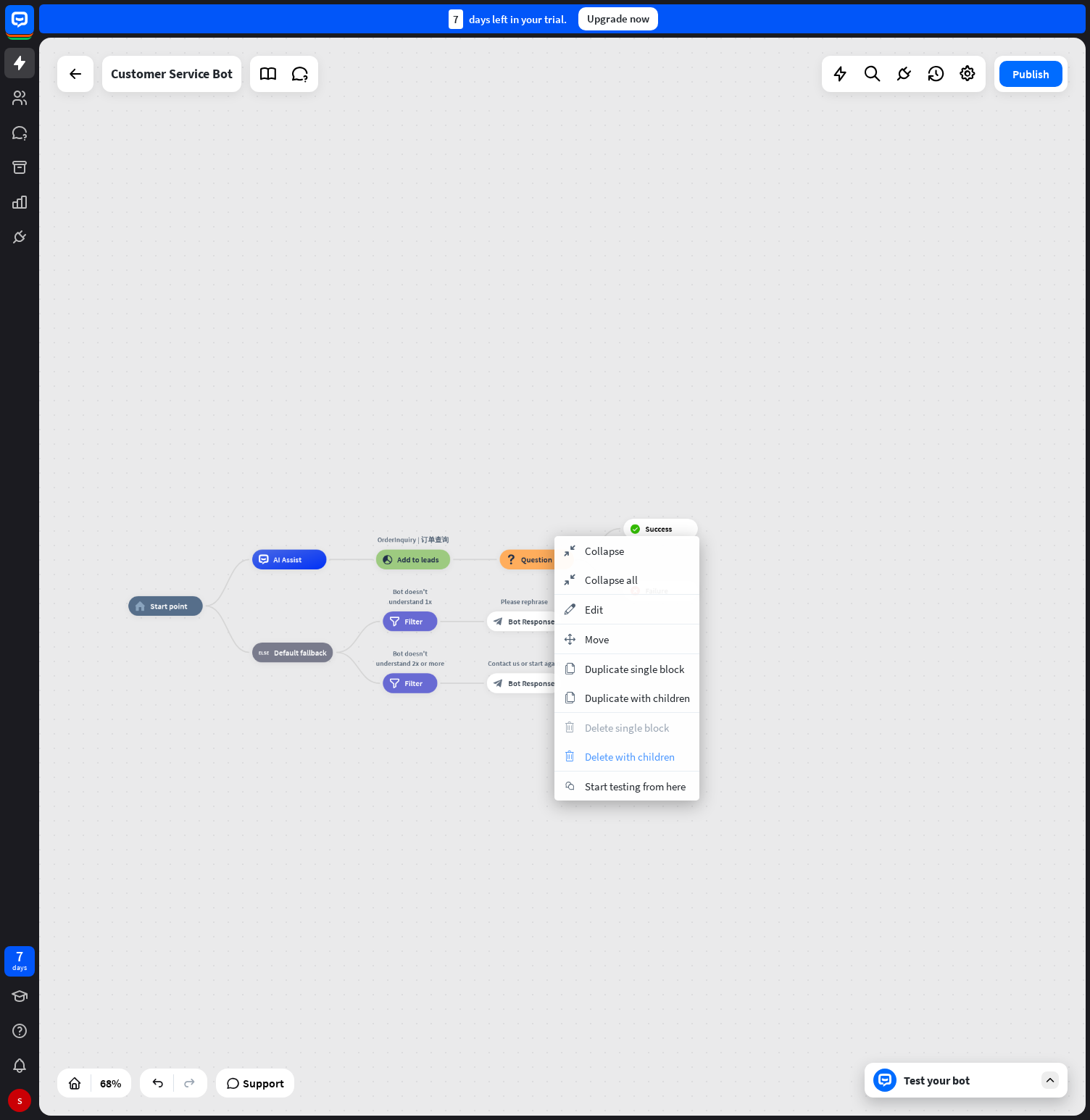
click at [633, 757] on span "Delete with children" at bounding box center [629, 757] width 90 height 13
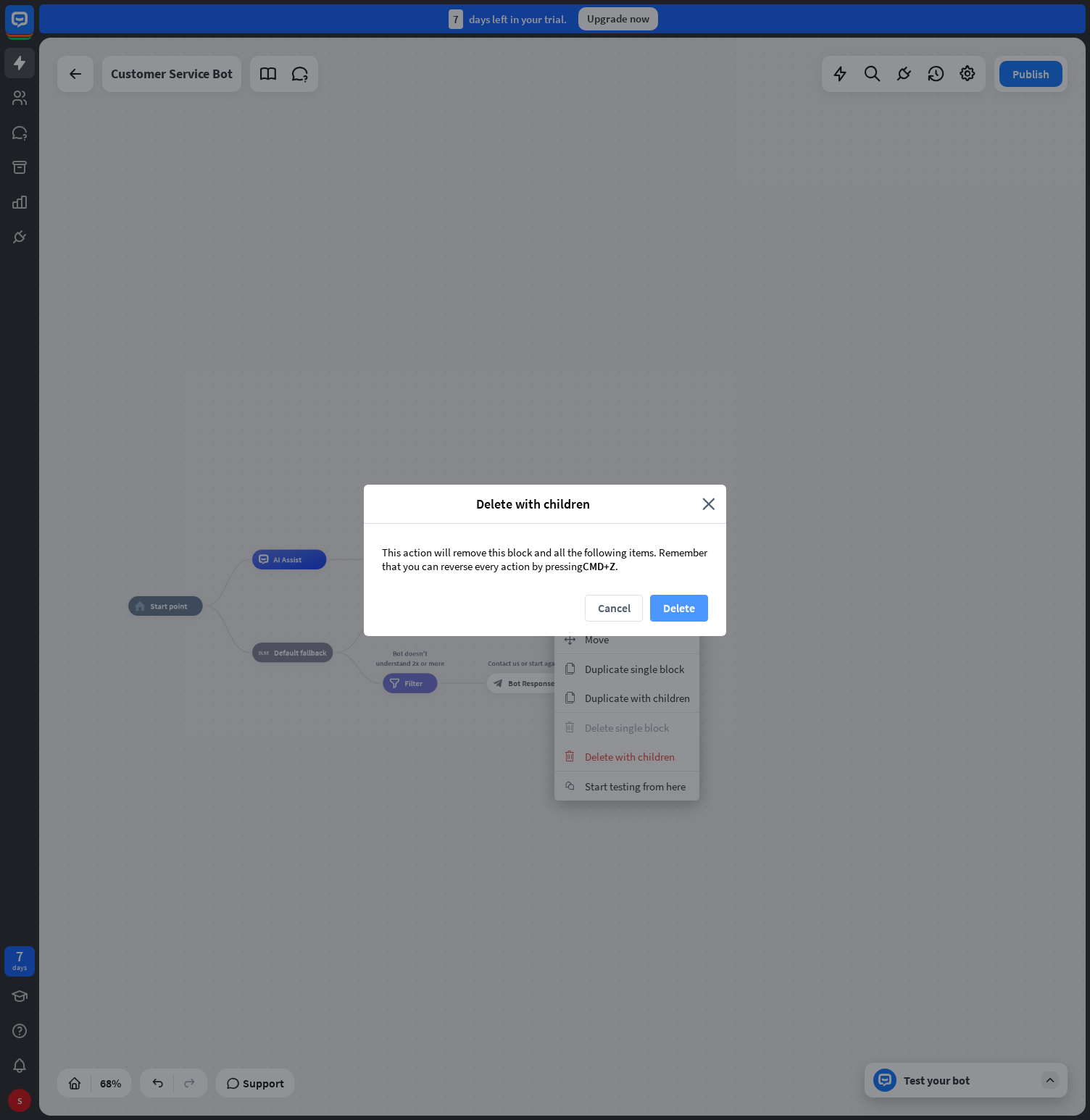
click at [690, 613] on button "Delete" at bounding box center [679, 608] width 58 height 27
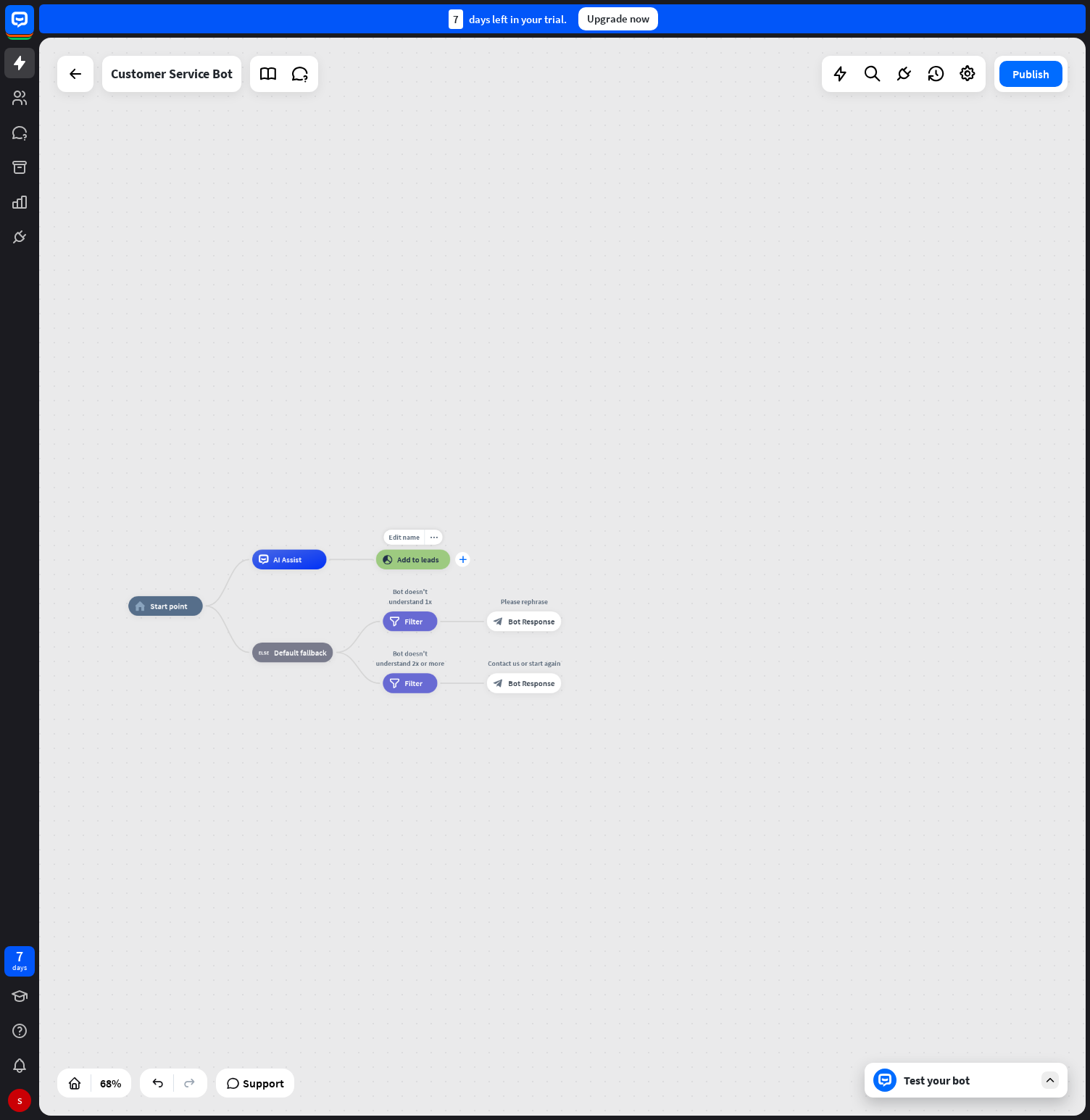
click at [466, 566] on div "plus" at bounding box center [462, 559] width 14 height 14
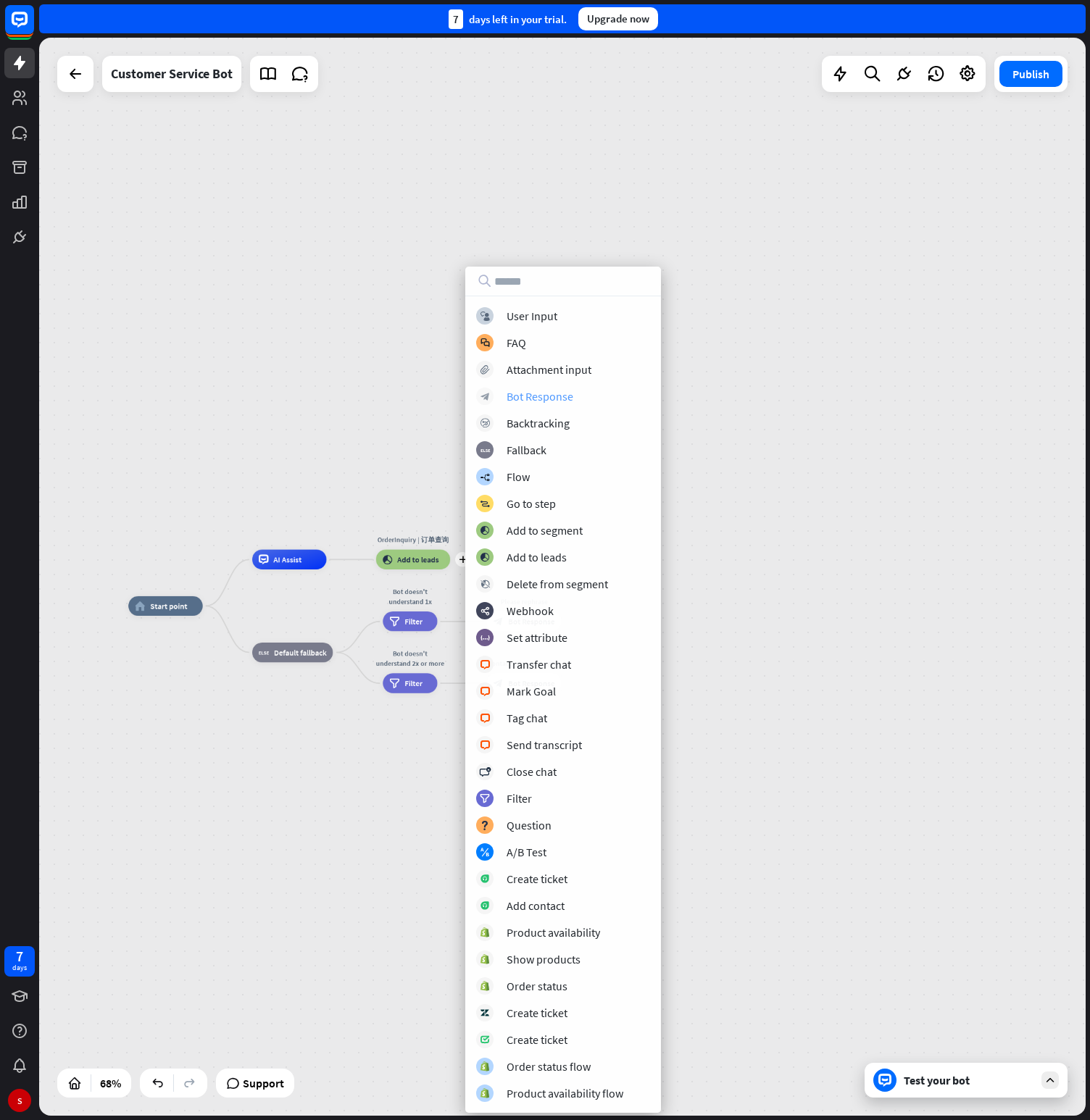
click at [558, 396] on div "Bot Response" at bounding box center [540, 397] width 67 height 14
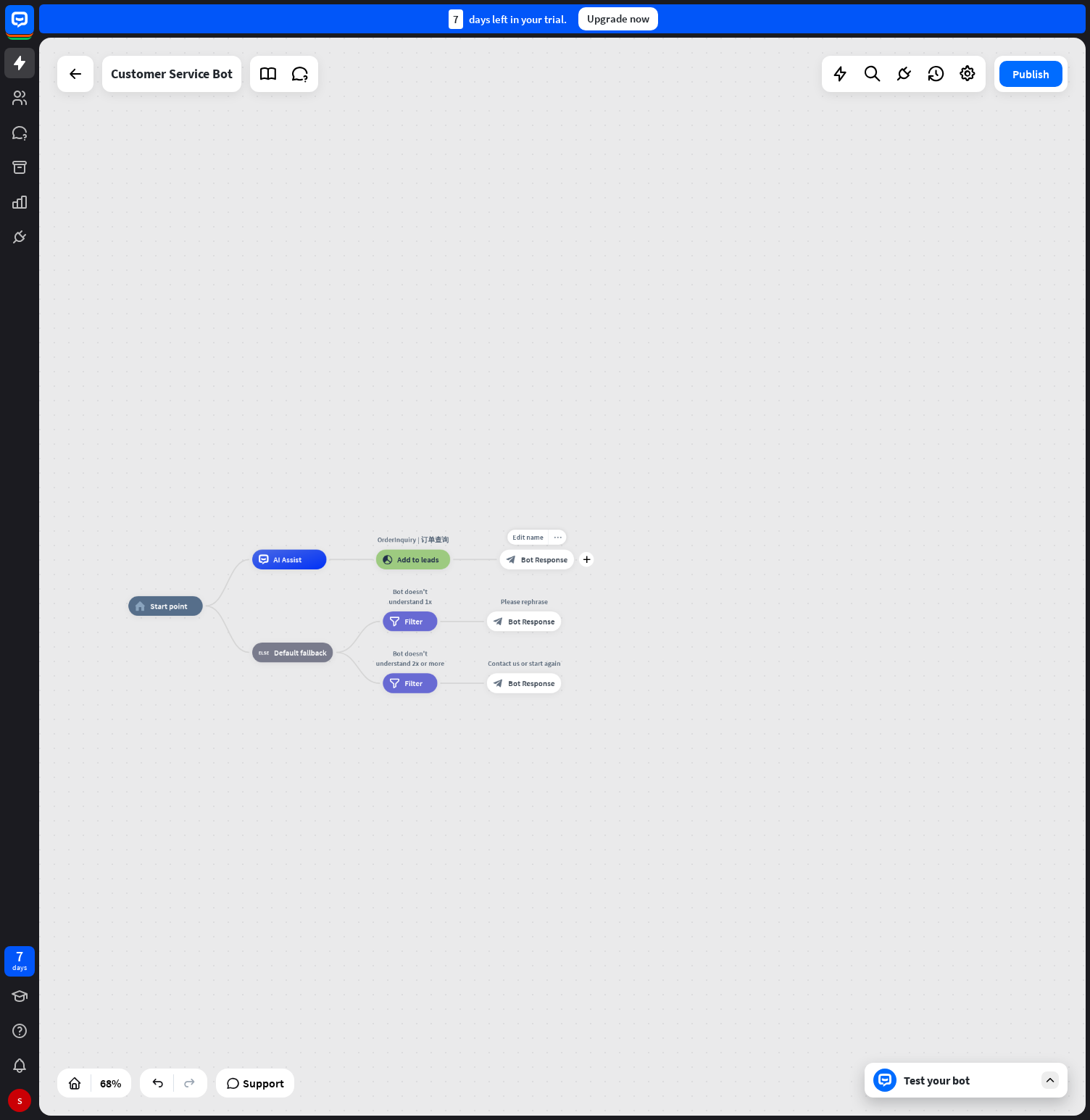
click at [554, 538] on icon "more_horiz" at bounding box center [558, 537] width 8 height 7
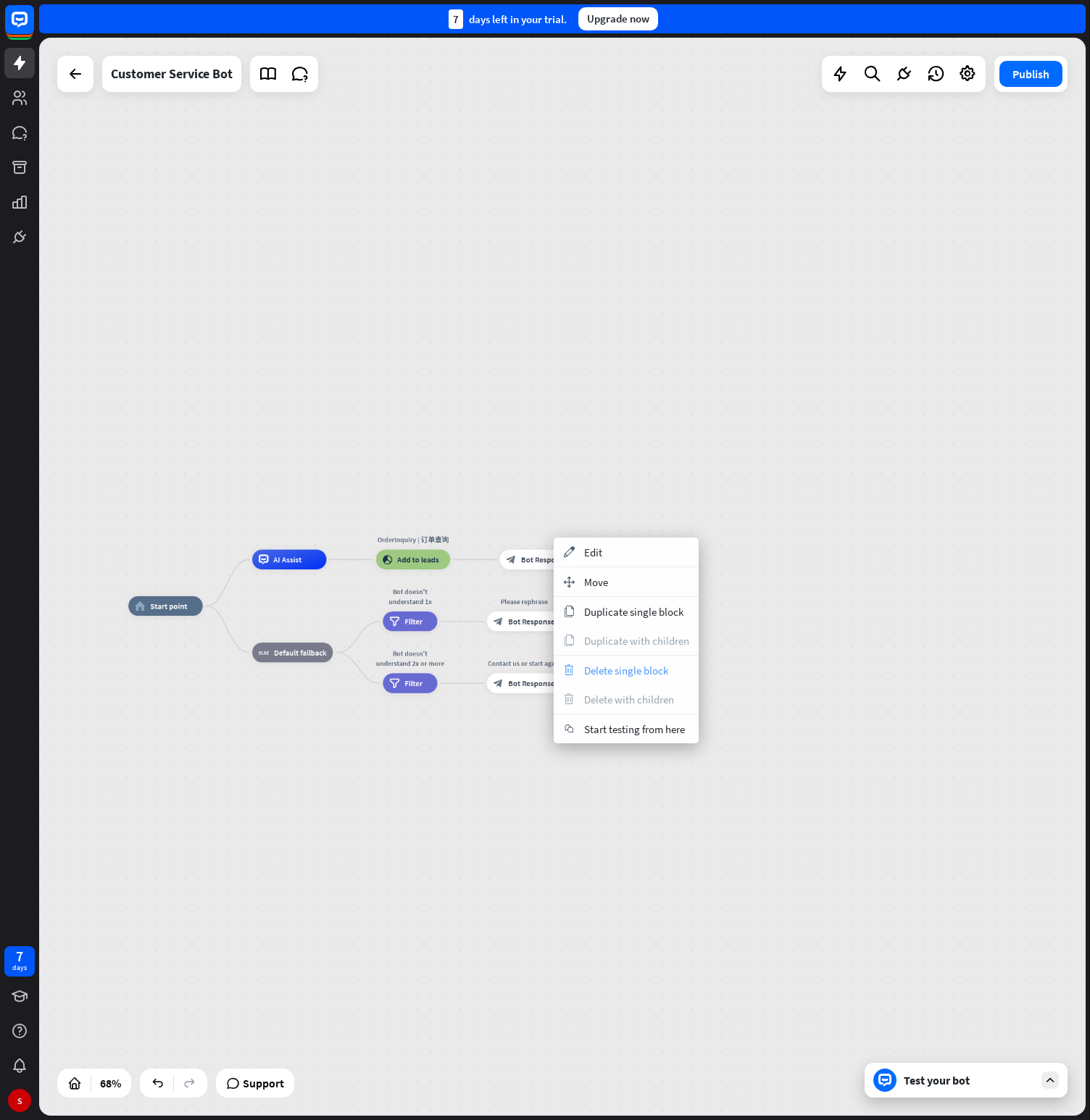
click at [616, 667] on span "Delete single block" at bounding box center [626, 670] width 84 height 13
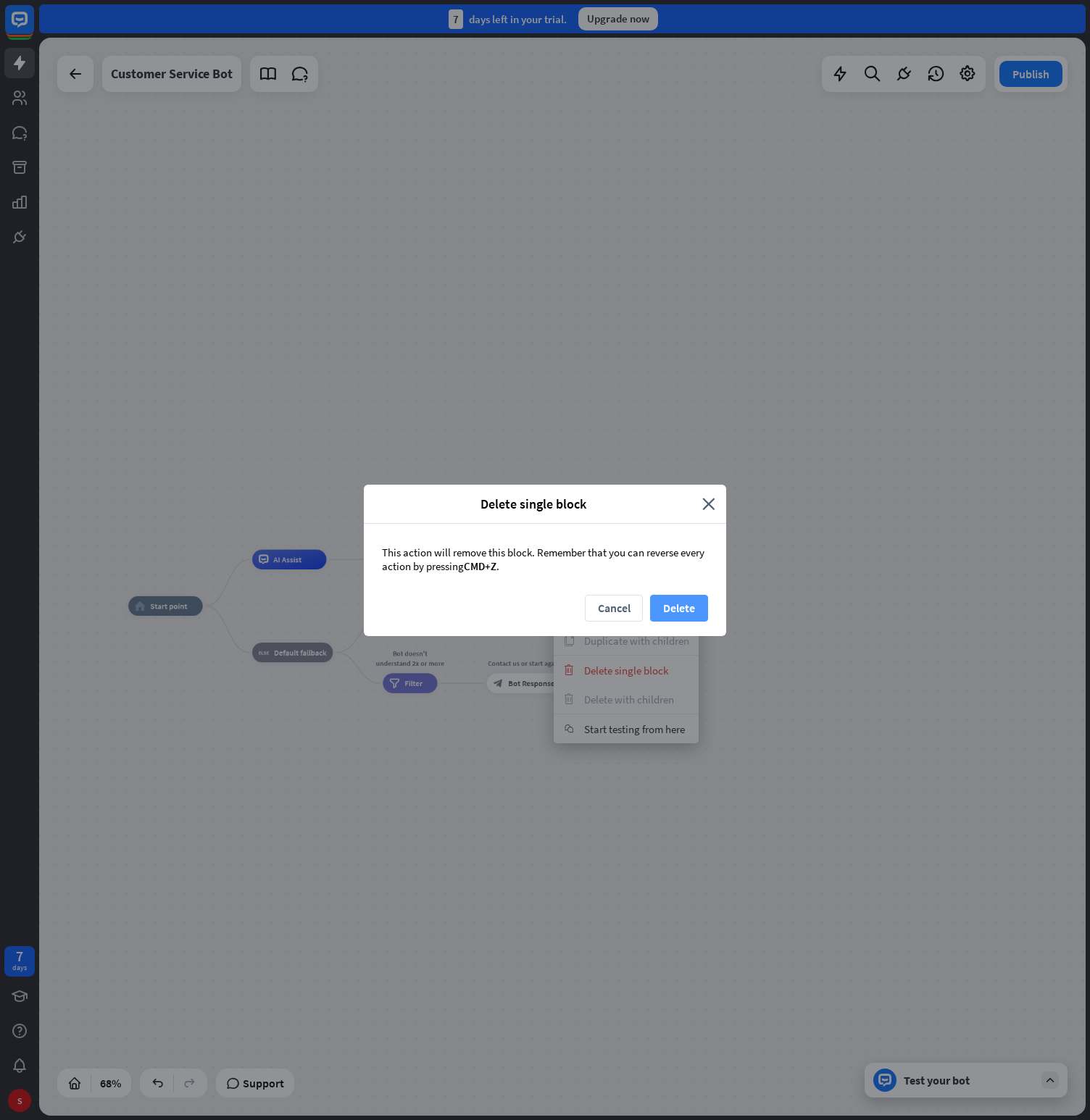
click at [699, 612] on button "Delete" at bounding box center [679, 608] width 58 height 27
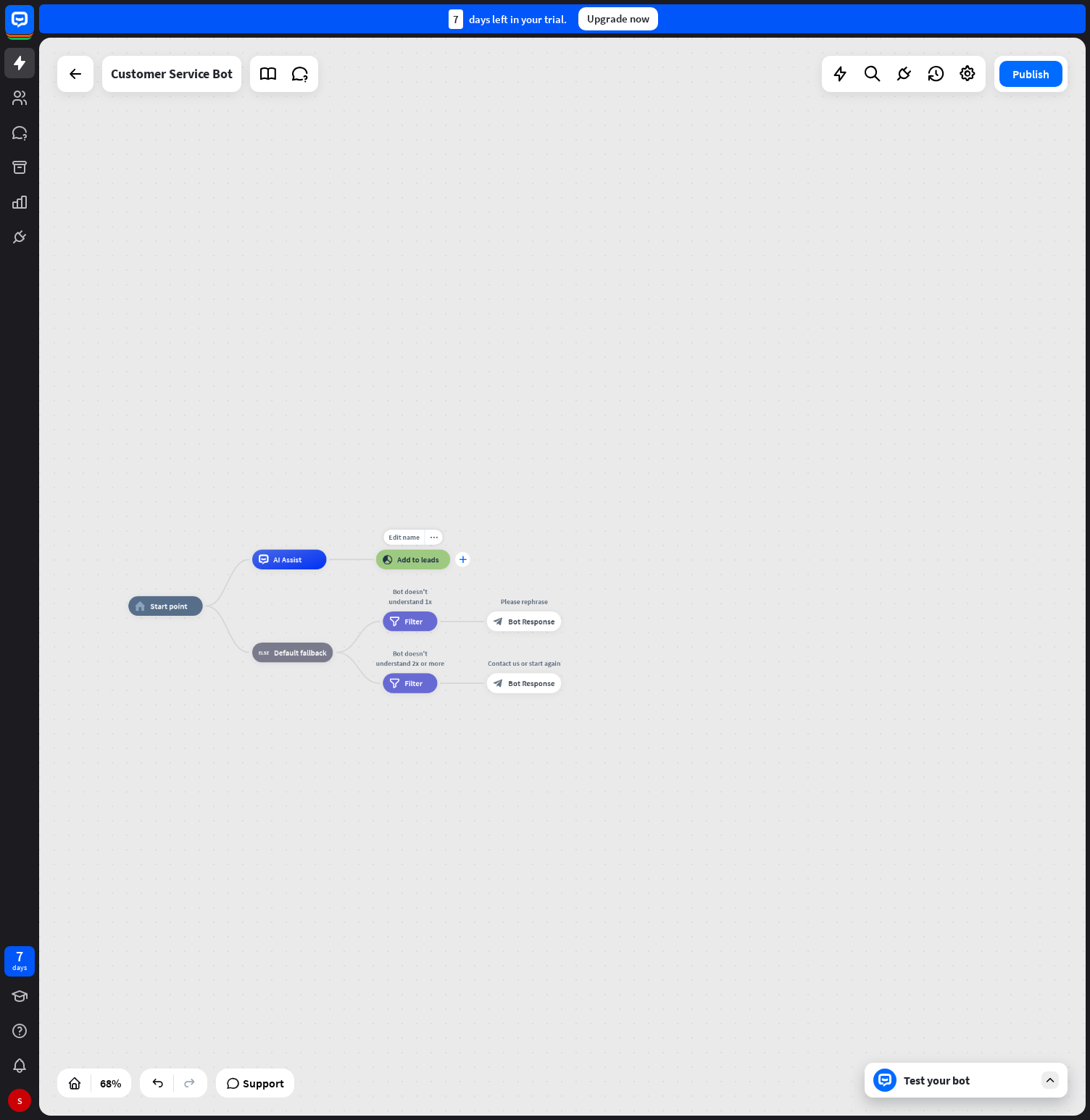
click at [462, 560] on icon "plus" at bounding box center [462, 560] width 7 height 7
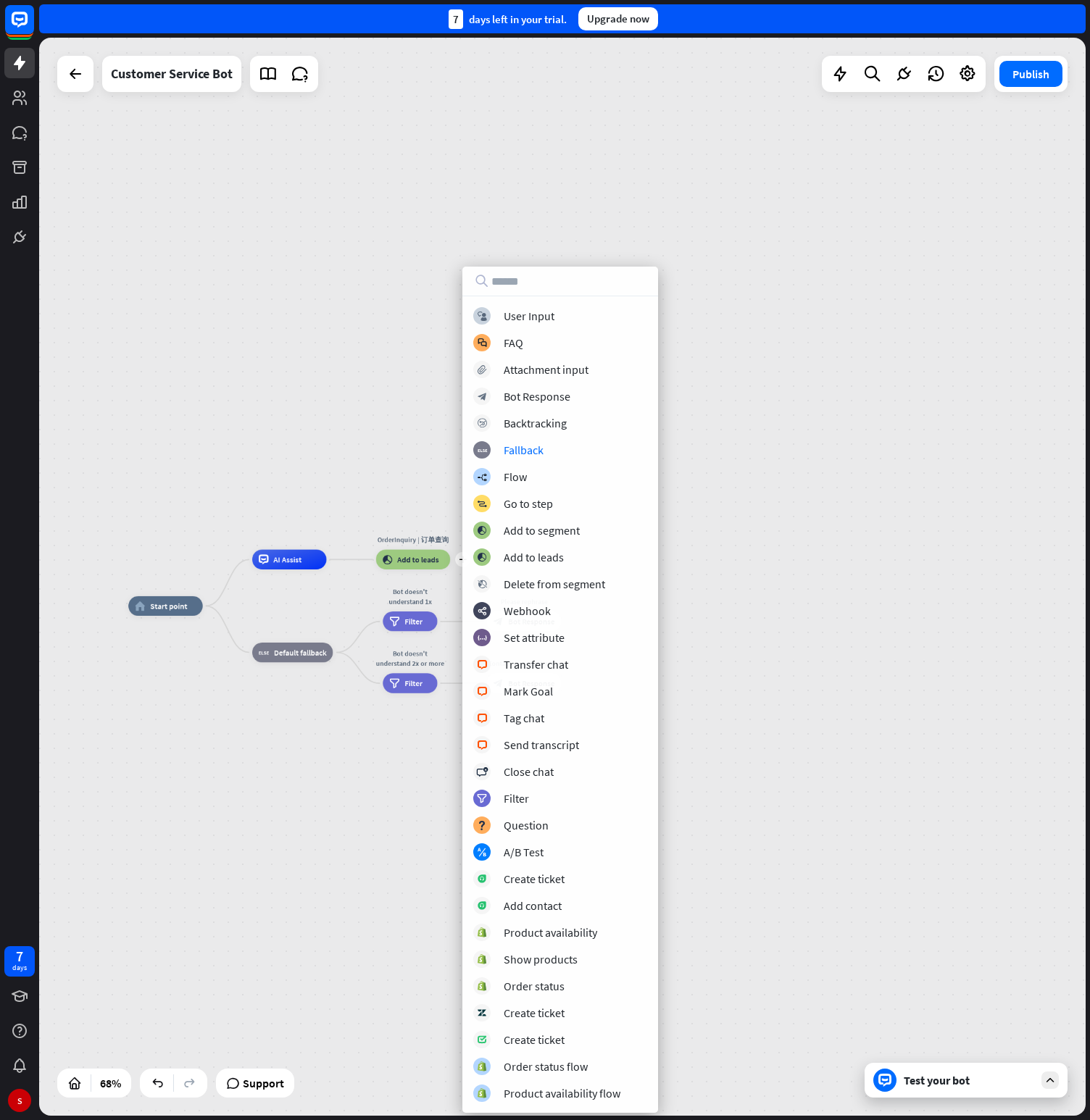
click at [909, 501] on div "home_2 Start point AI Assist plus OrderInquiry | 订单查询 block_add_to_segment Add …" at bounding box center [562, 577] width 1046 height 1078
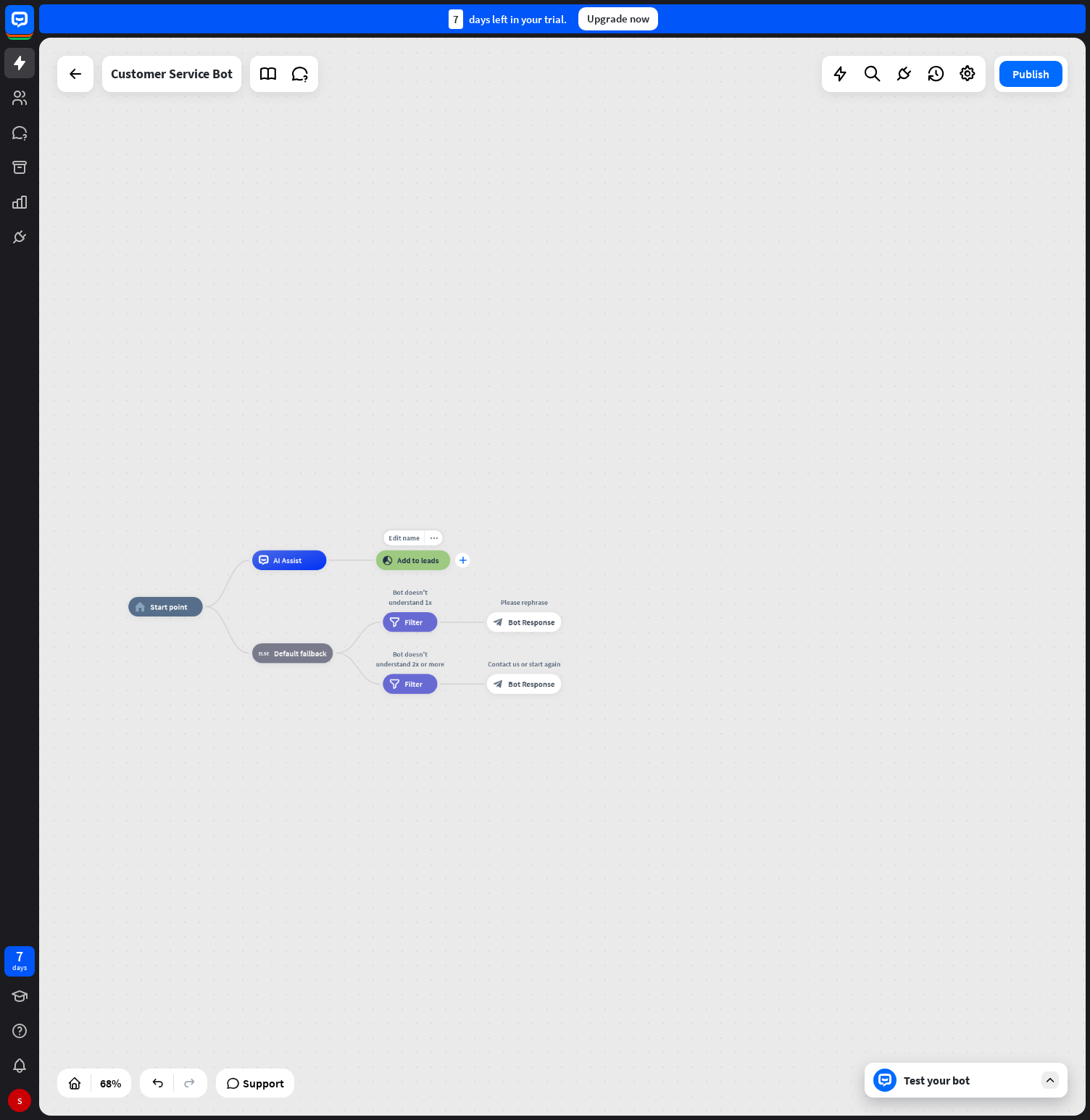
click at [462, 562] on icon "plus" at bounding box center [462, 561] width 7 height 7
